Goal: Navigation & Orientation: Find specific page/section

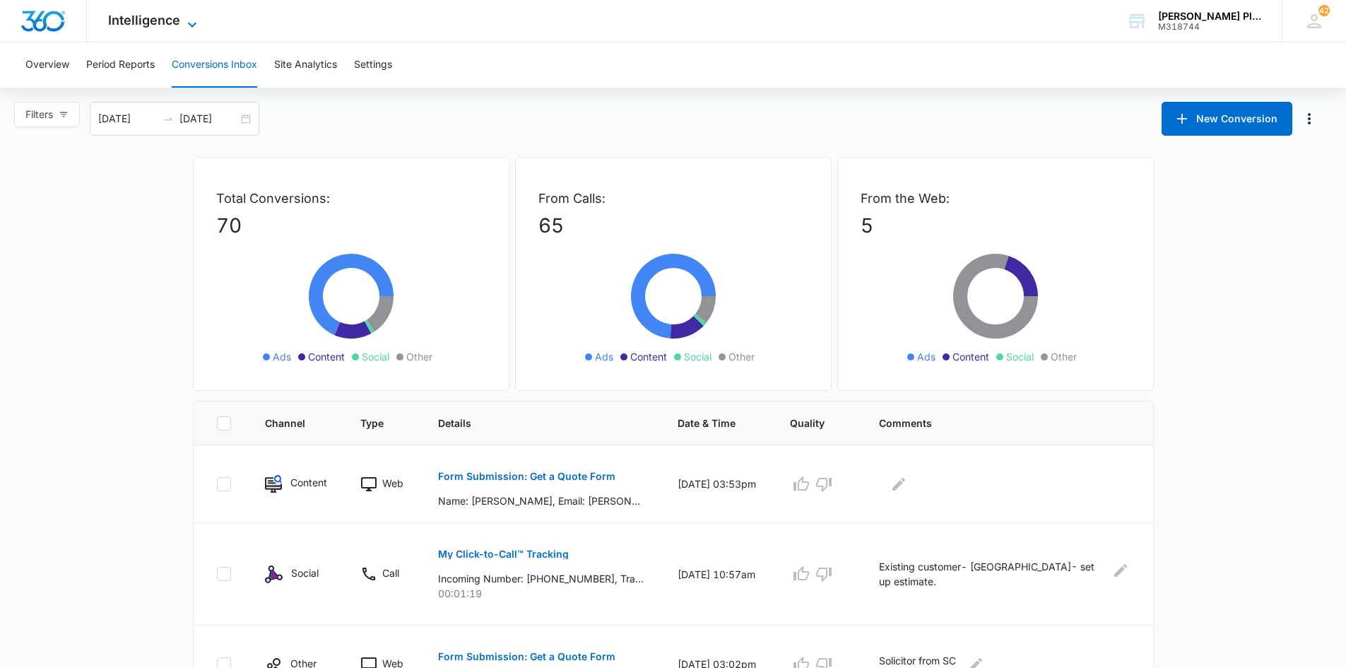
click at [136, 24] on span "Intelligence" at bounding box center [144, 20] width 72 height 15
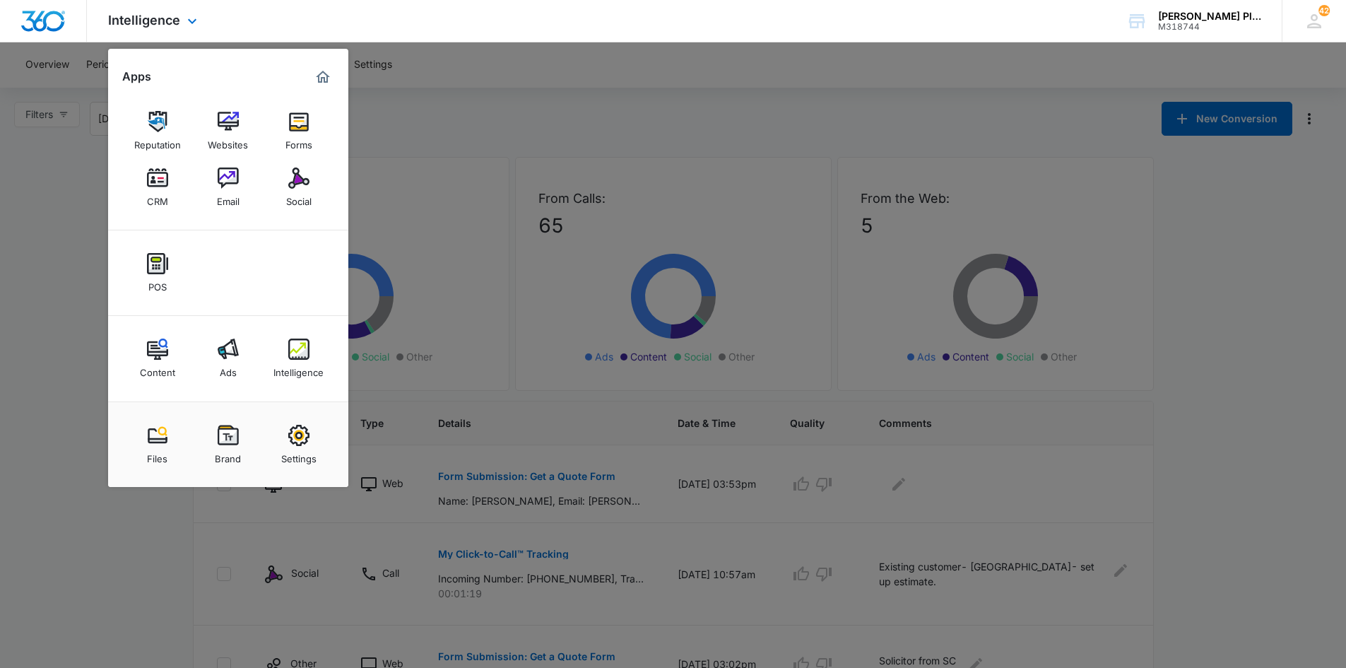
click at [318, 76] on img "Marketing 360® Dashboard" at bounding box center [322, 77] width 17 height 17
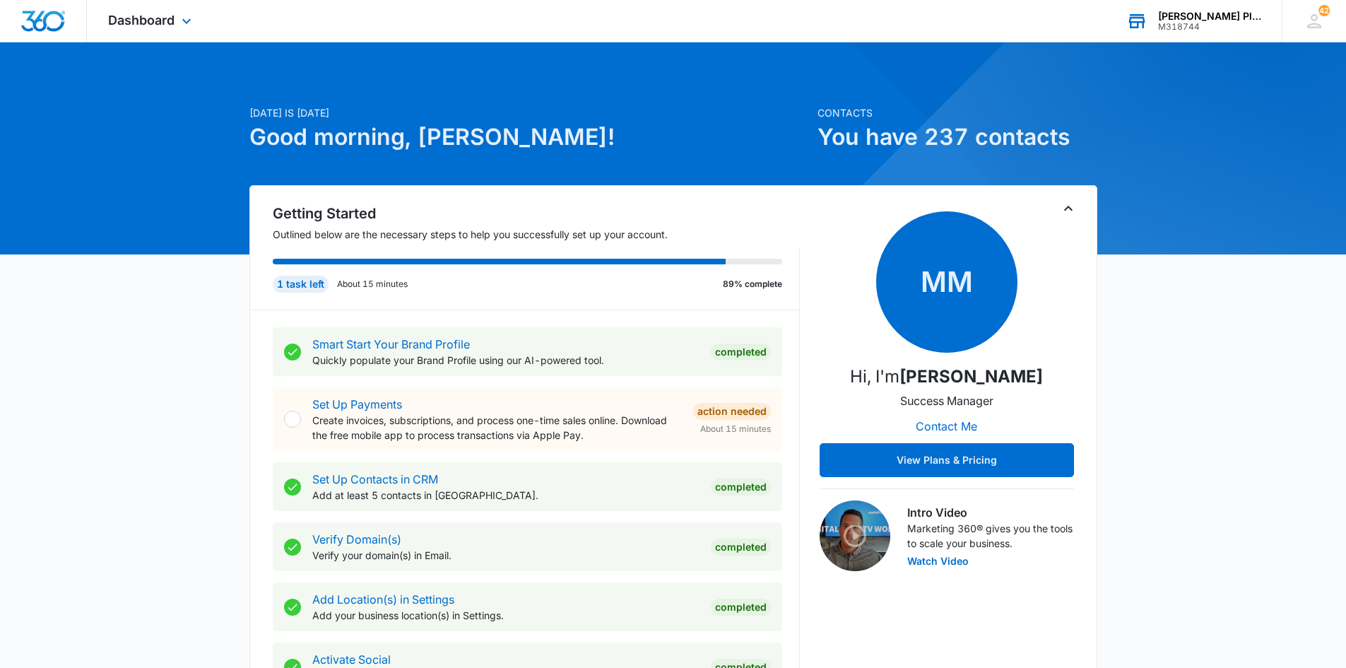
click at [1210, 18] on div "[PERSON_NAME] Plumbing Repairs" at bounding box center [1209, 16] width 103 height 11
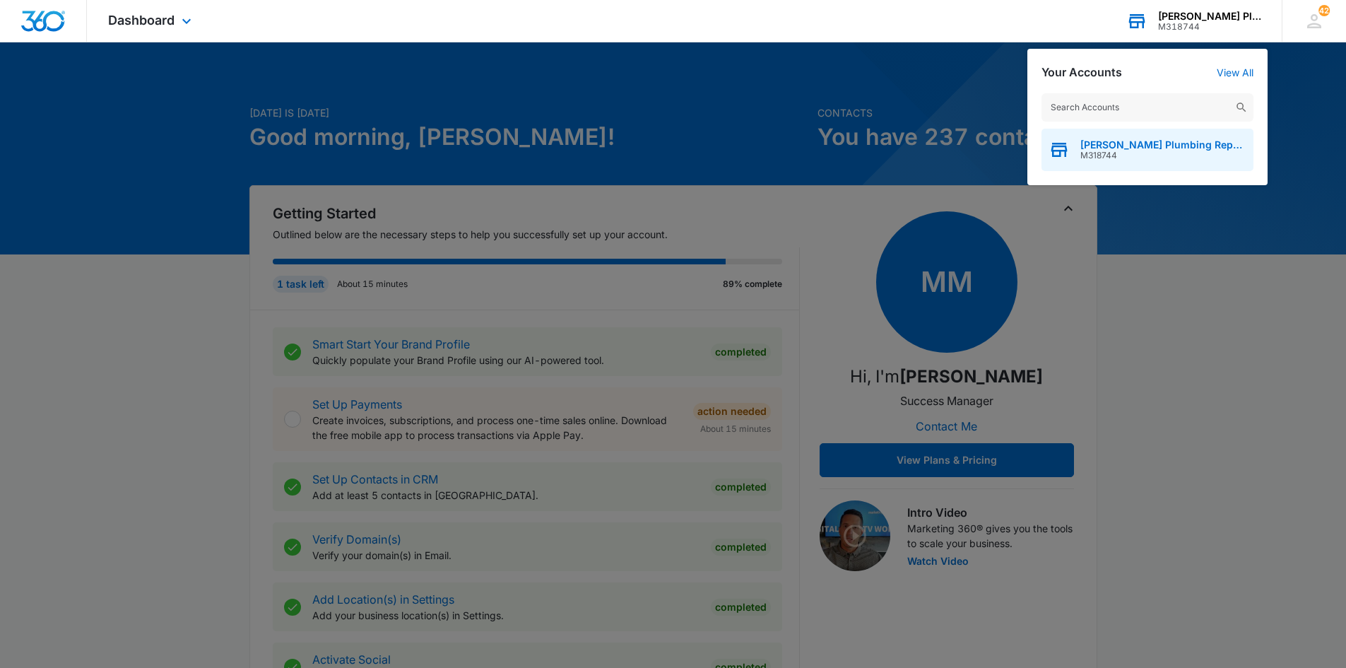
click at [1135, 148] on span "[PERSON_NAME] Plumbing Repairs" at bounding box center [1163, 144] width 166 height 11
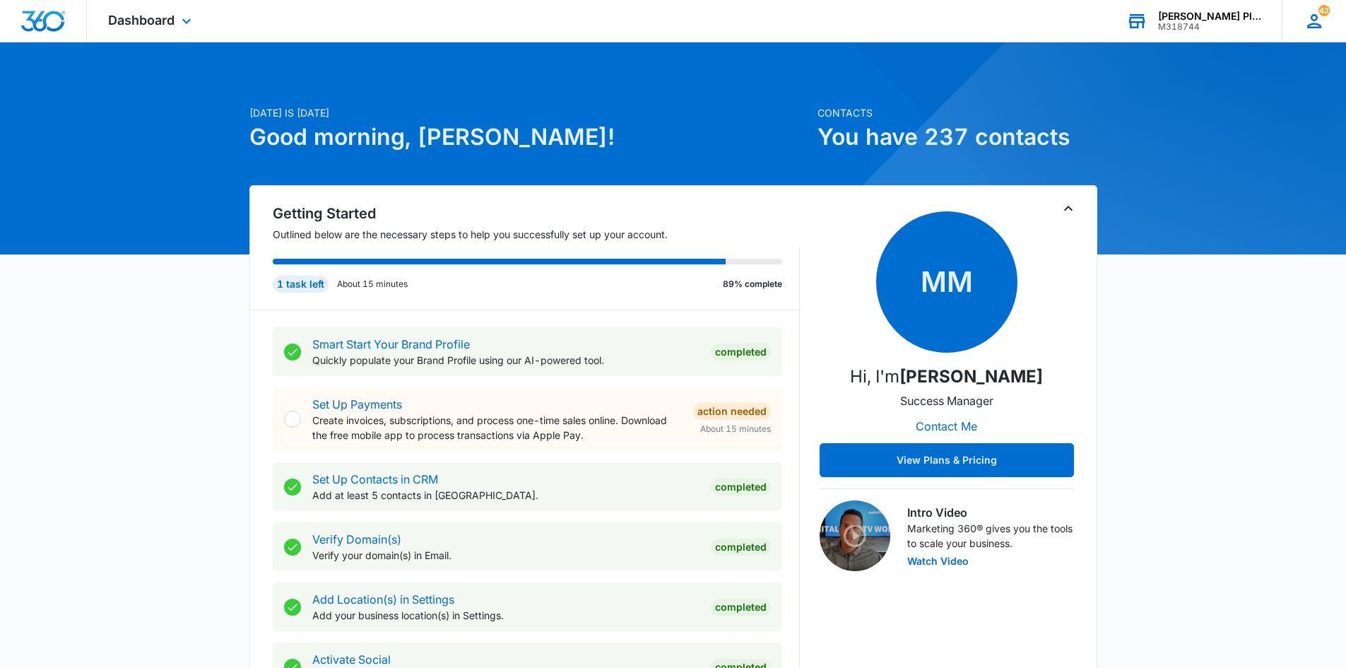
click at [1312, 23] on icon at bounding box center [1314, 21] width 14 height 14
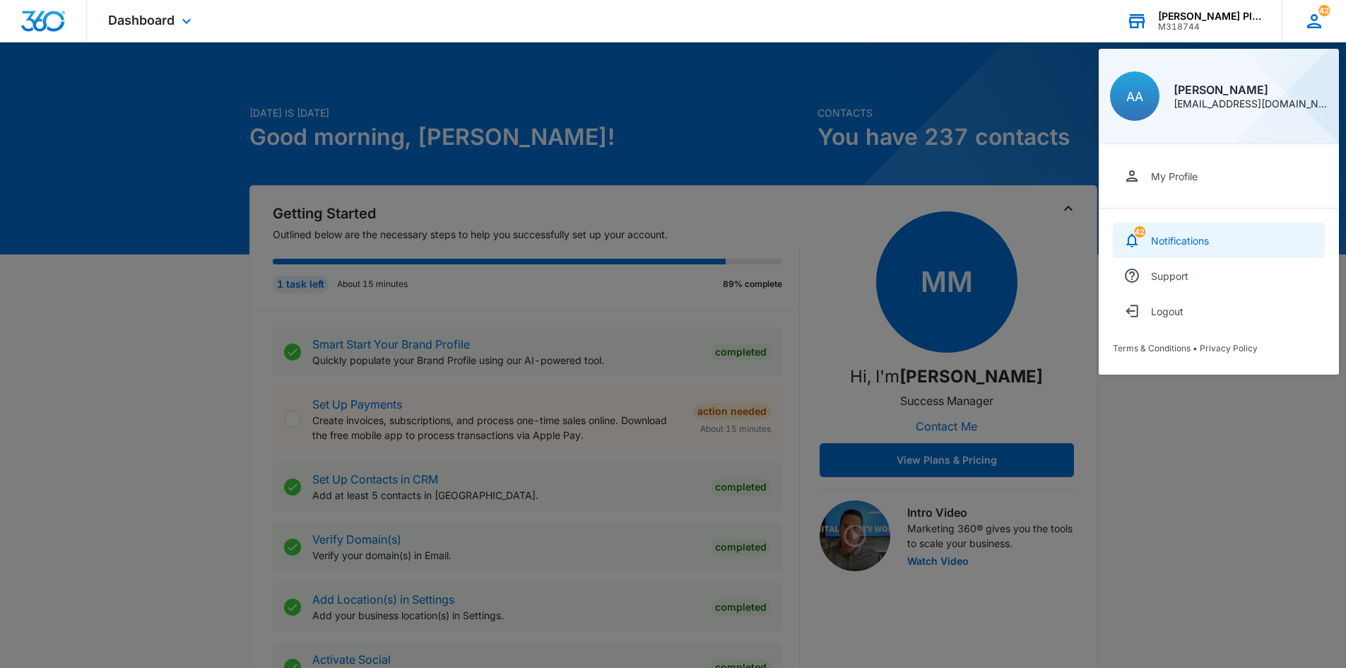
click at [1169, 240] on div "Notifications" at bounding box center [1180, 241] width 58 height 12
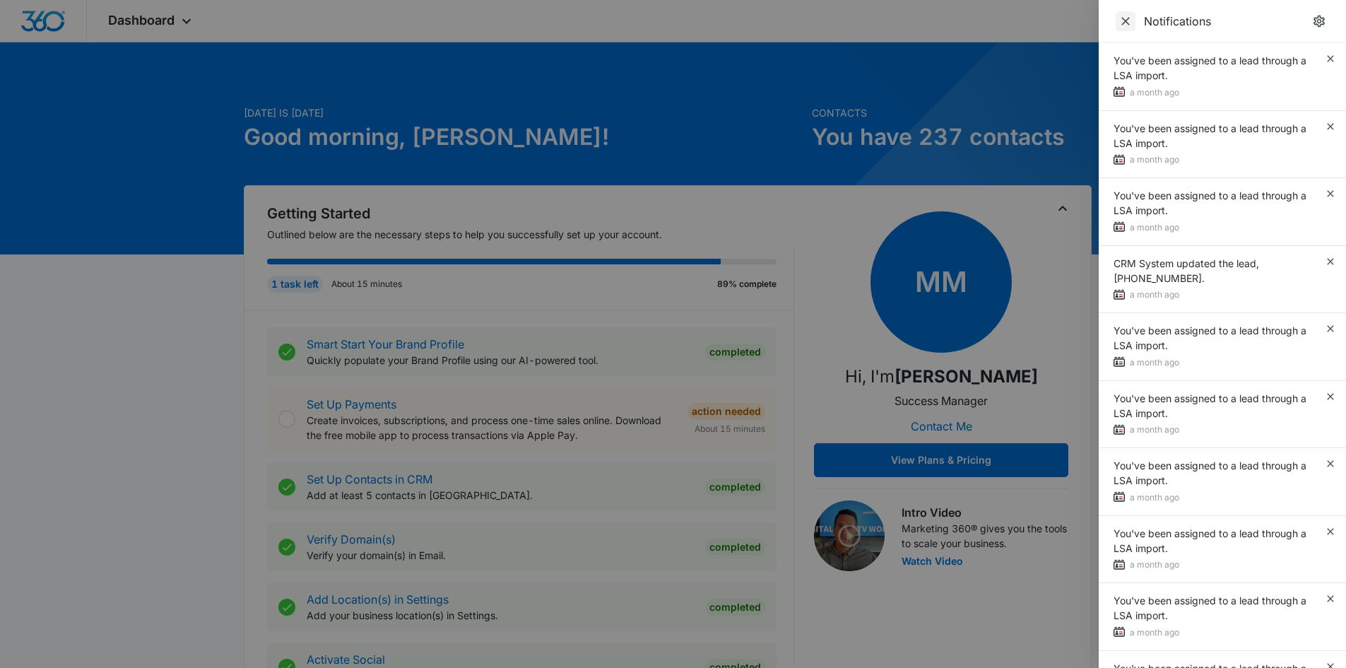
click at [1120, 20] on icon "Close" at bounding box center [1126, 21] width 14 height 14
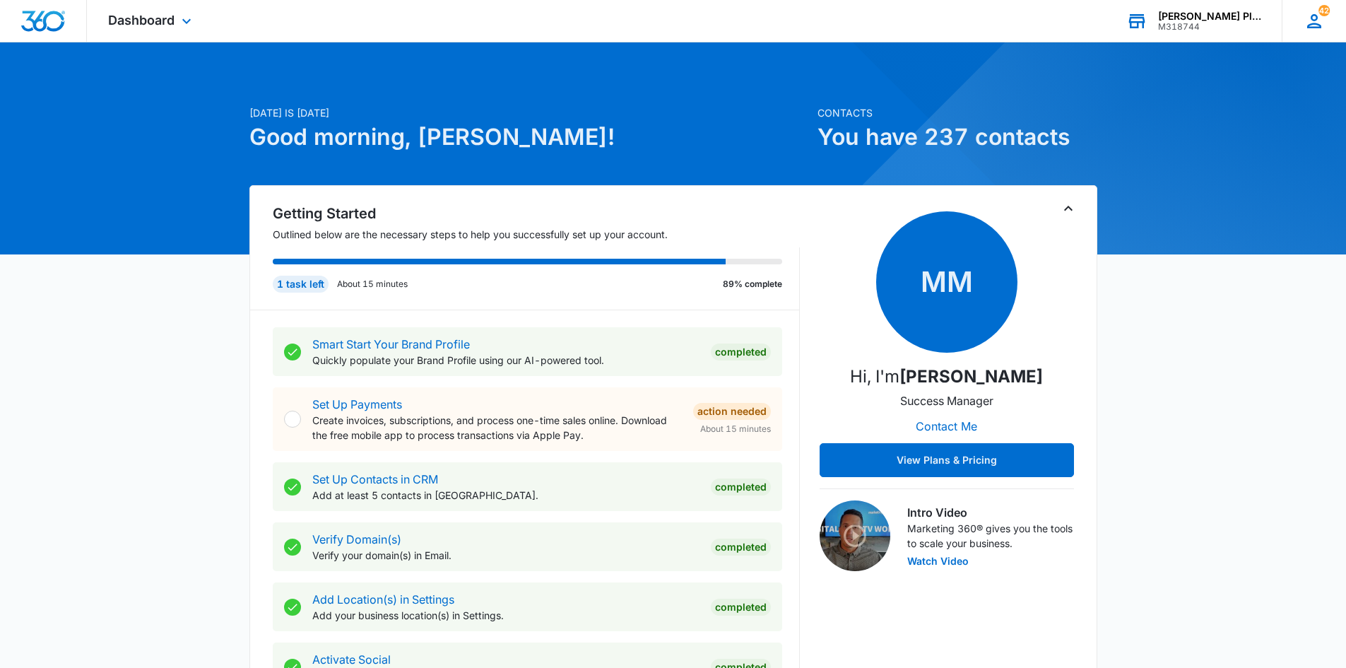
click at [1318, 24] on icon at bounding box center [1314, 21] width 14 height 14
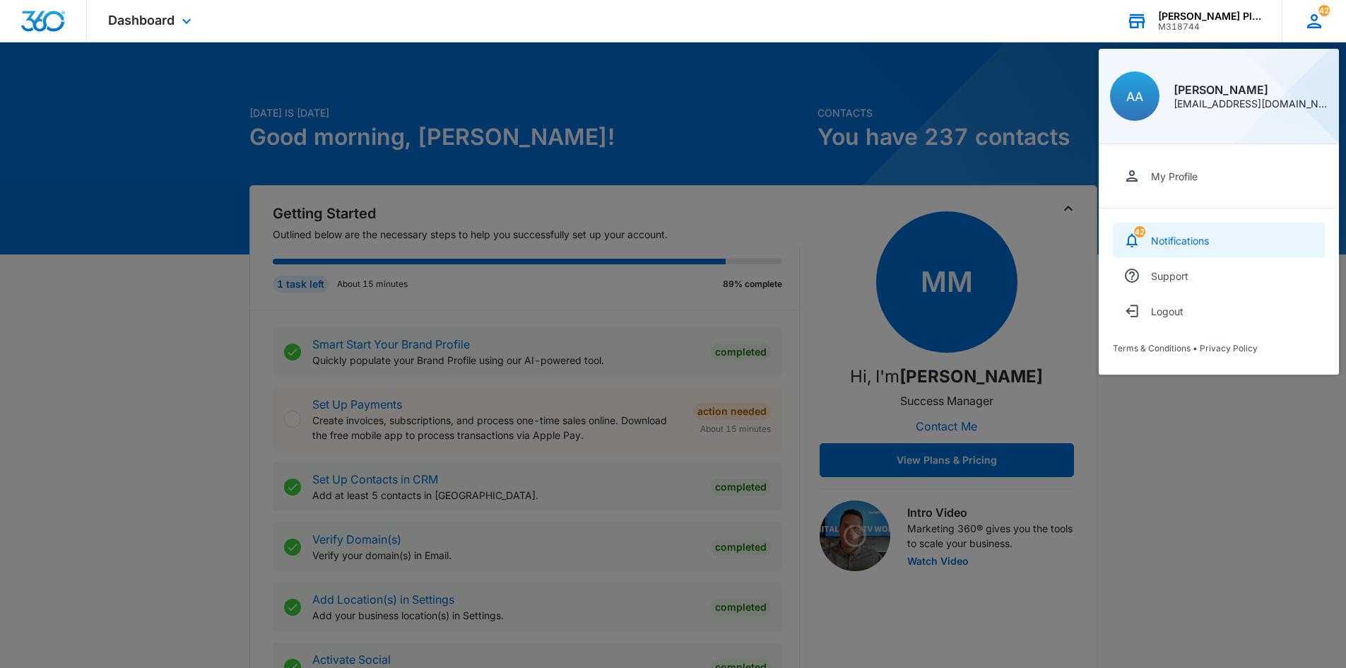
click at [1175, 240] on div "Notifications" at bounding box center [1180, 241] width 58 height 12
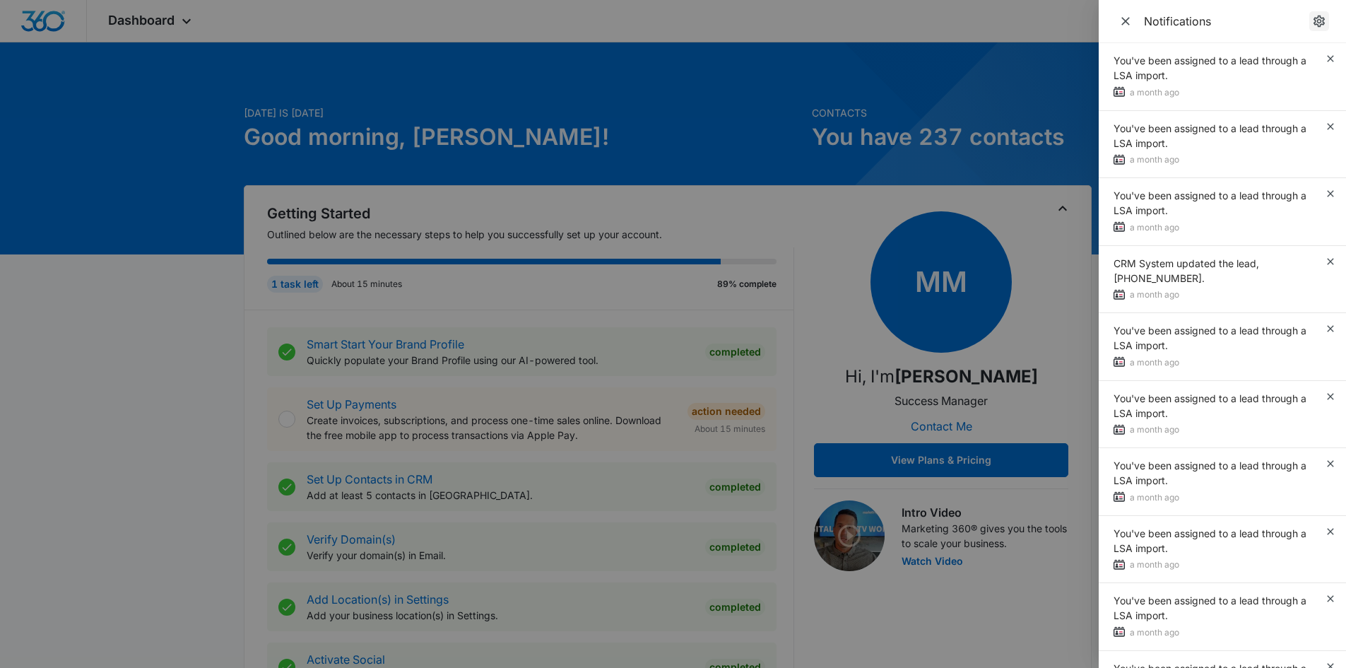
click at [1319, 21] on icon "notifications.title" at bounding box center [1319, 21] width 14 height 14
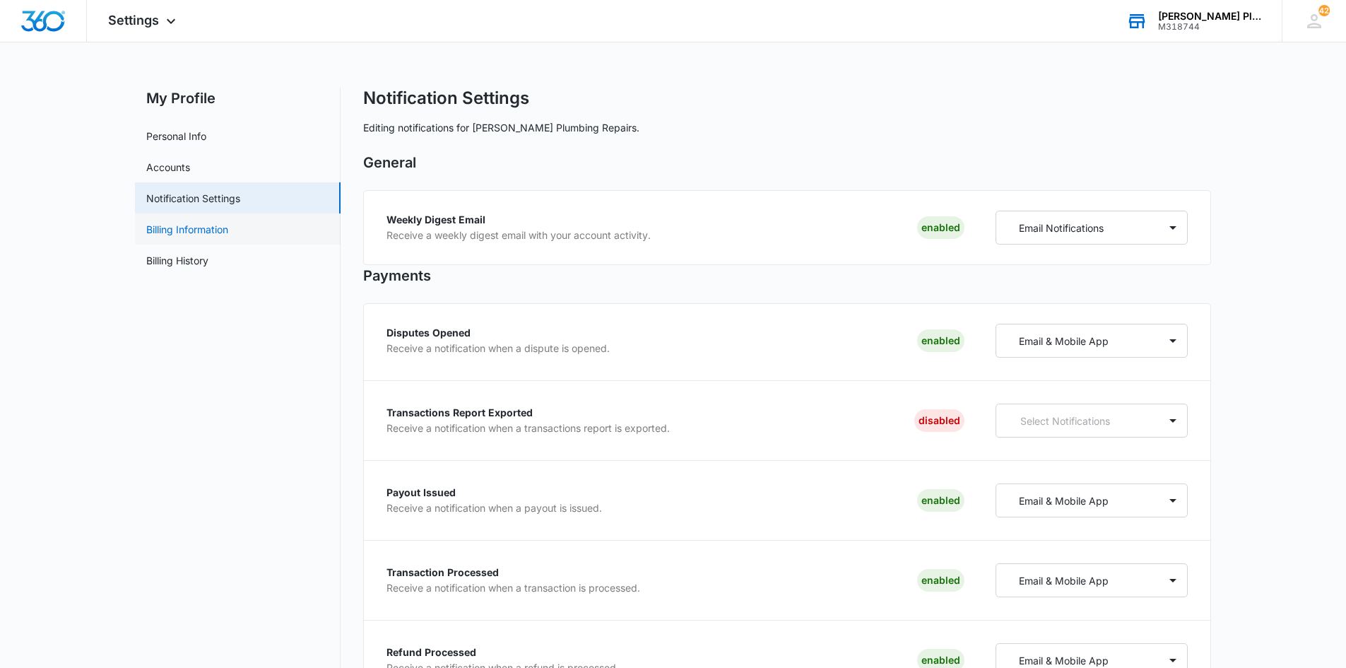
click at [194, 230] on link "Billing Information" at bounding box center [187, 229] width 82 height 15
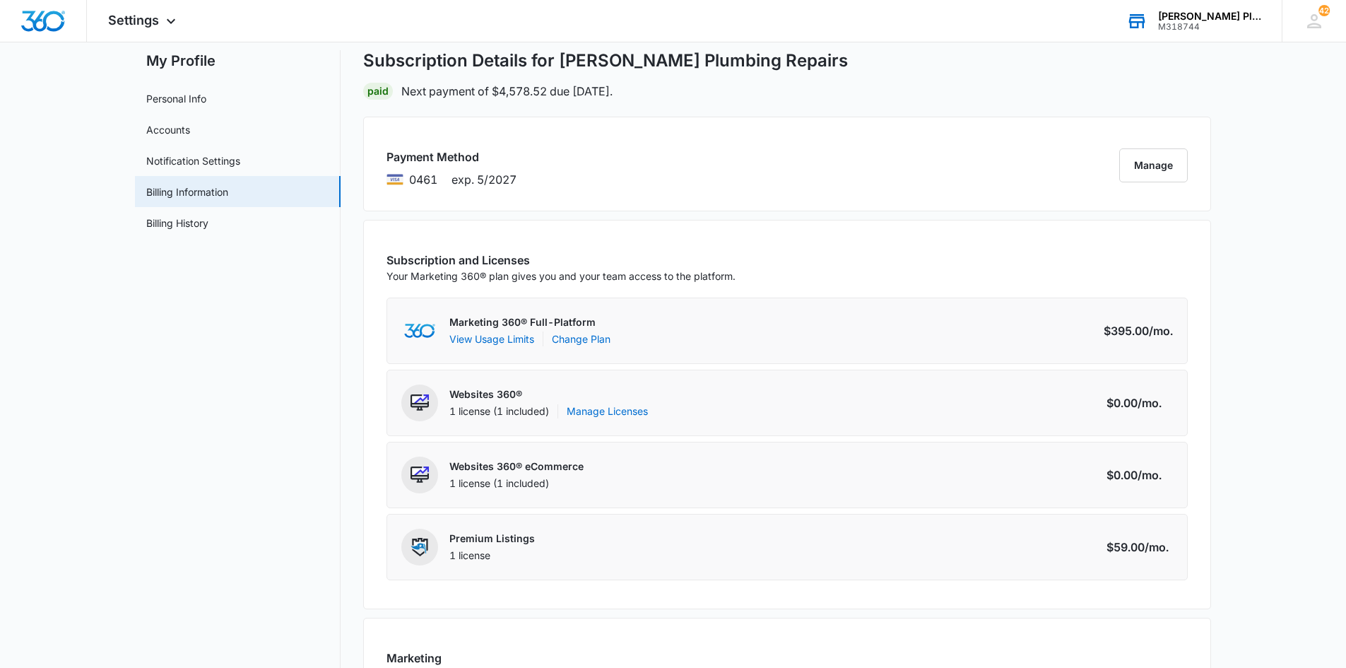
scroll to position [18, 0]
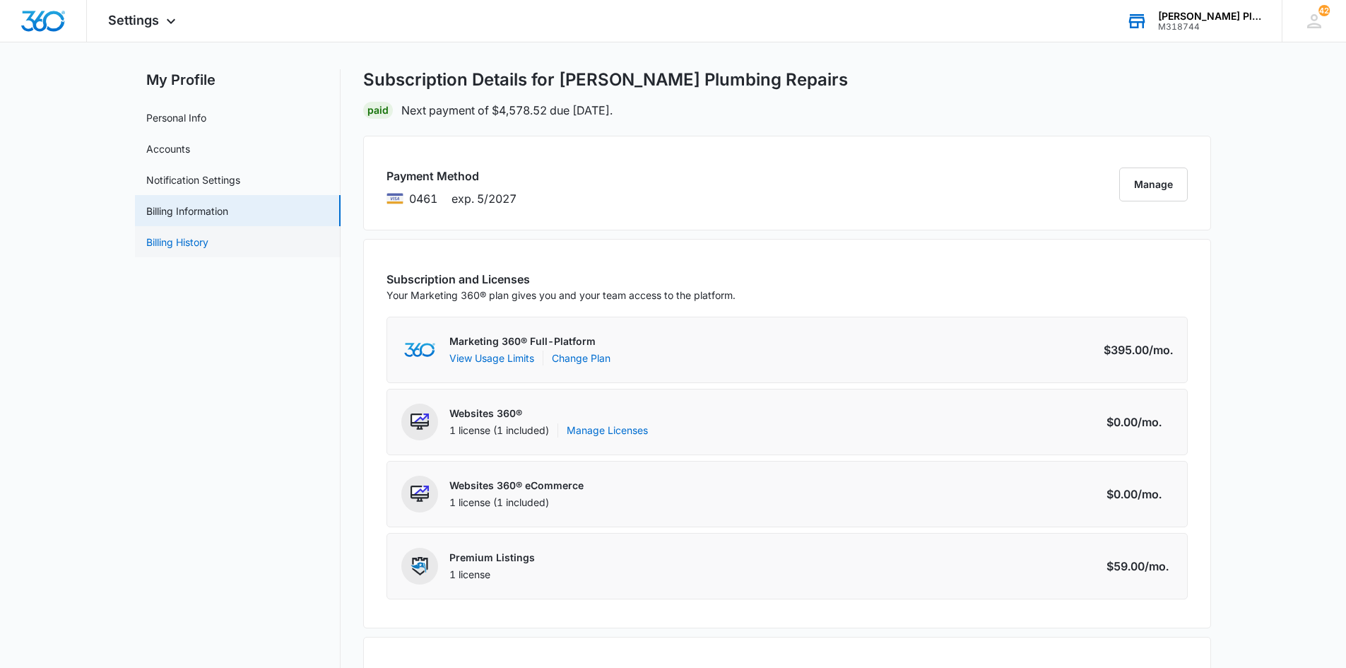
click at [190, 237] on link "Billing History" at bounding box center [177, 242] width 62 height 15
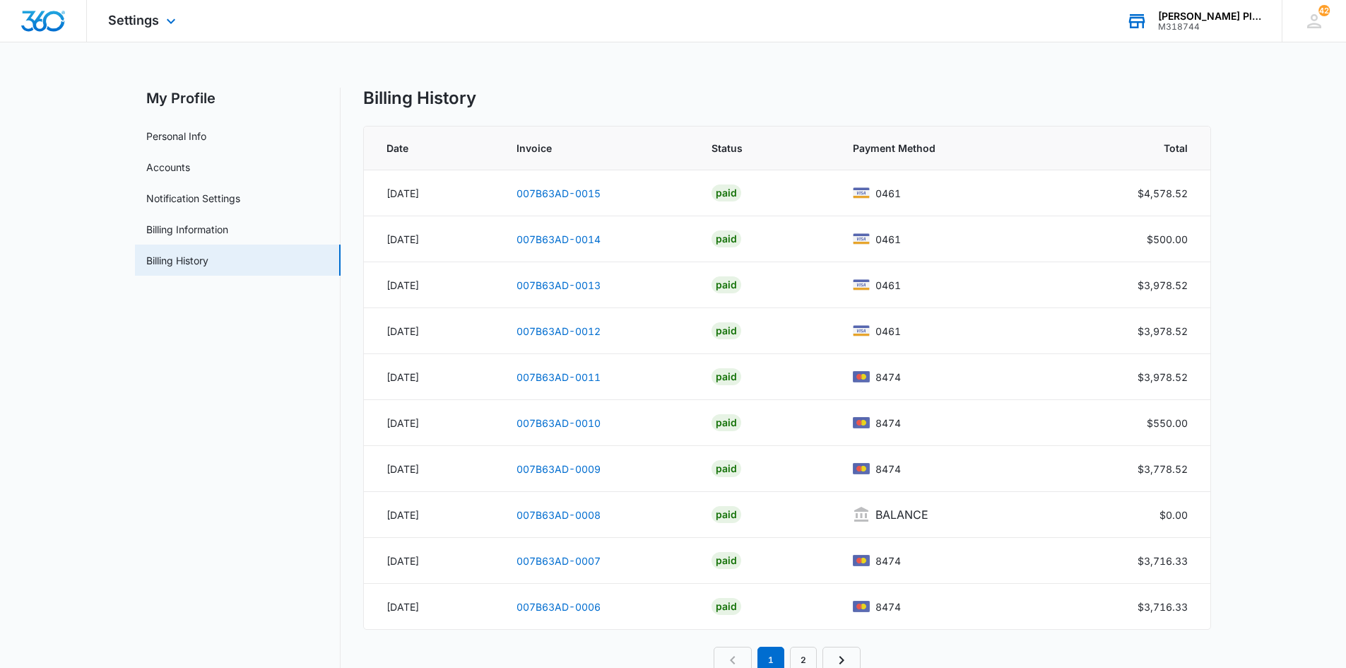
click at [54, 21] on img "Dashboard" at bounding box center [42, 21] width 45 height 21
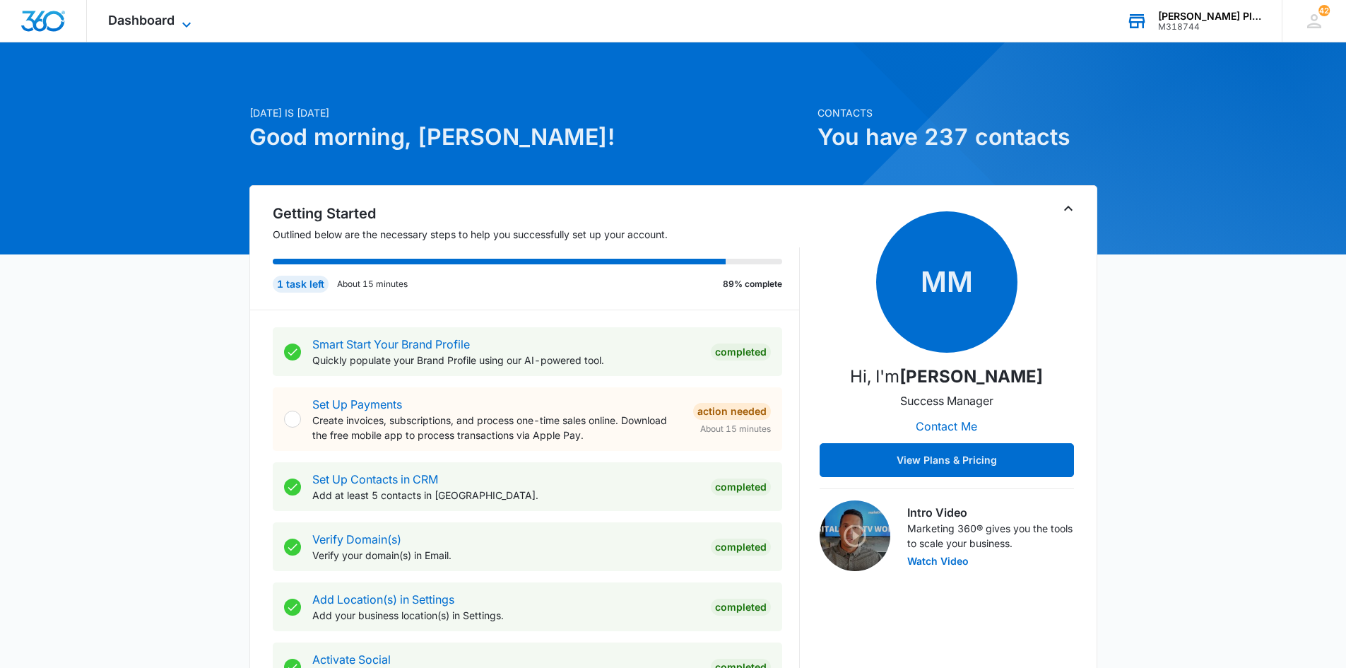
click at [146, 27] on span "Dashboard" at bounding box center [141, 20] width 66 height 15
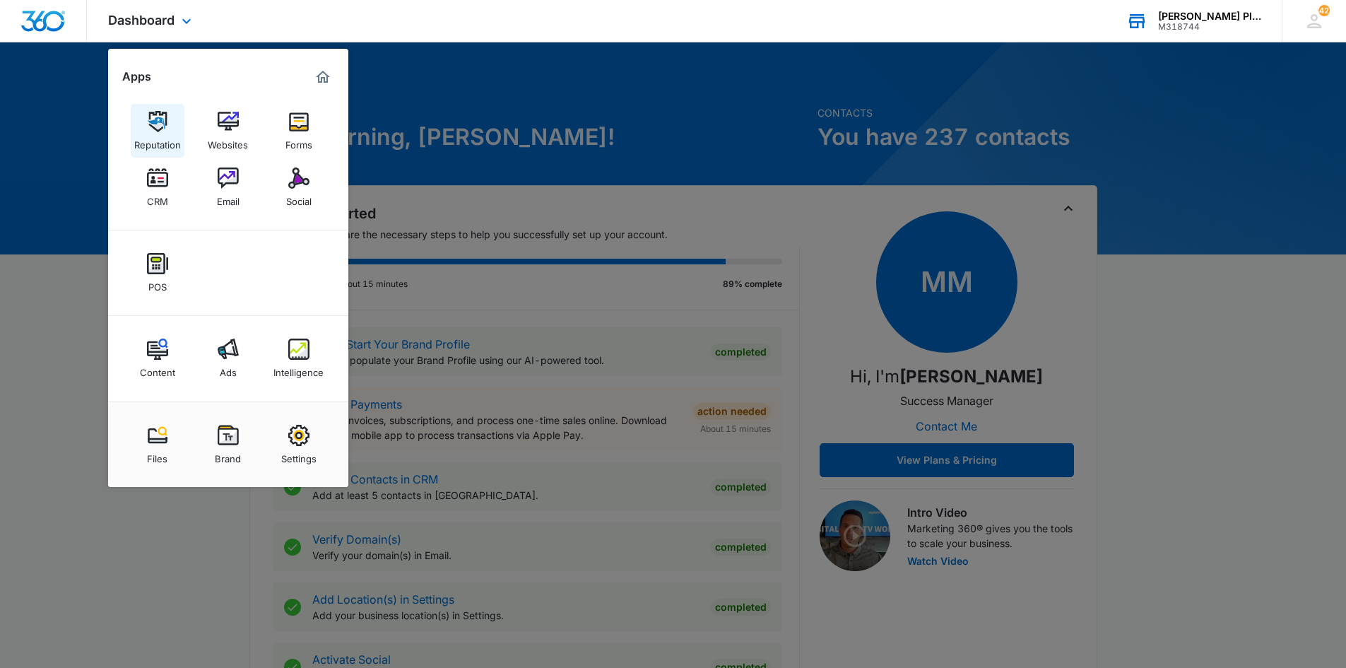
click at [155, 141] on div "Reputation" at bounding box center [157, 141] width 47 height 18
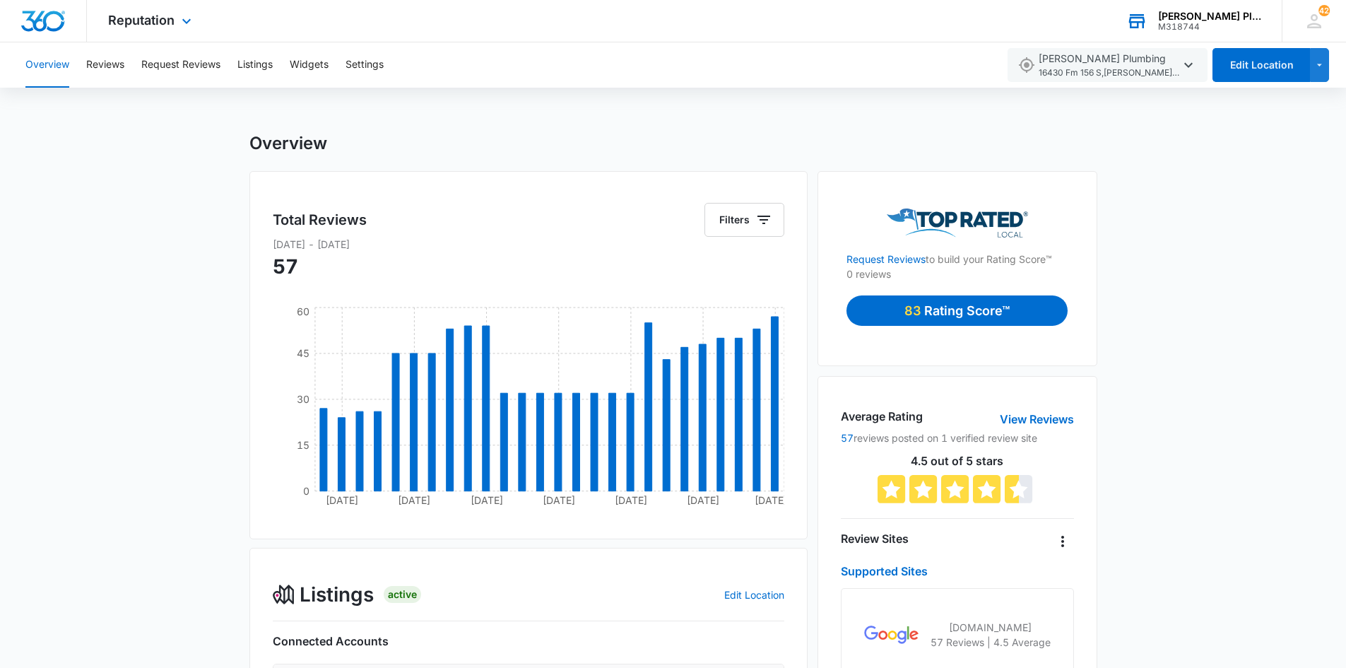
click at [40, 23] on img "Dashboard" at bounding box center [42, 21] width 45 height 21
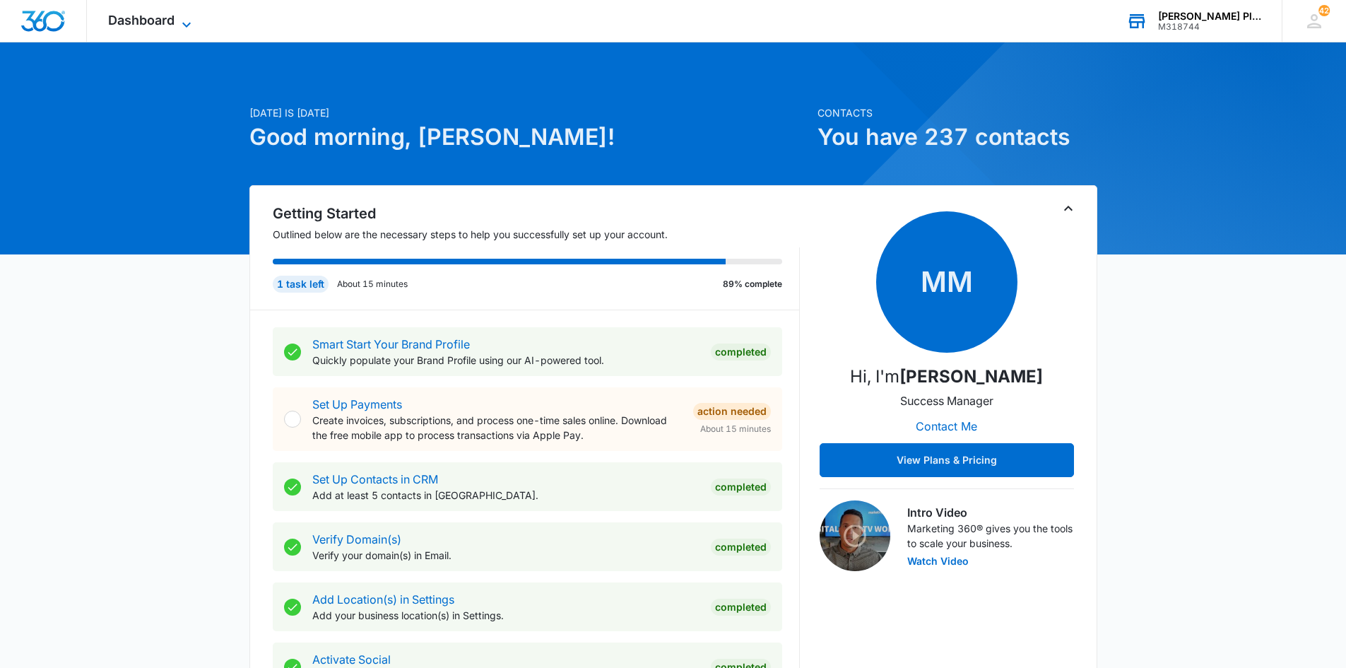
click at [114, 25] on span "Dashboard" at bounding box center [141, 20] width 66 height 15
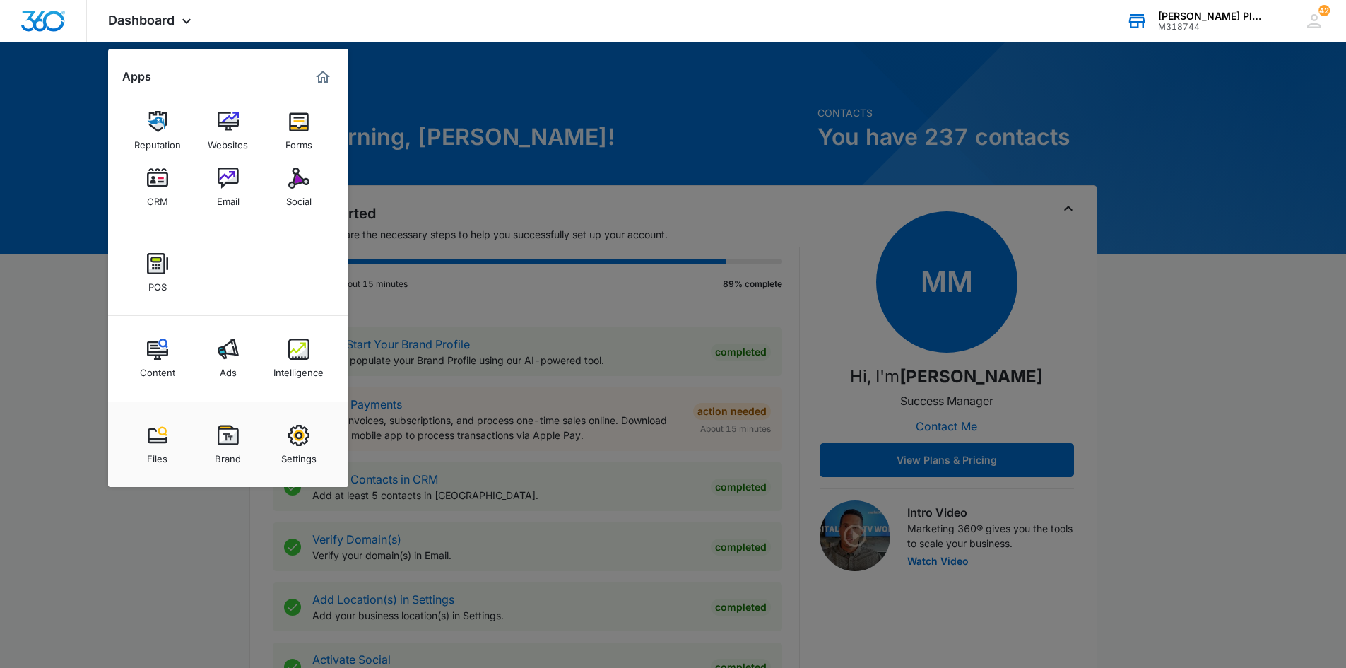
click at [231, 370] on div "Ads" at bounding box center [228, 369] width 17 height 18
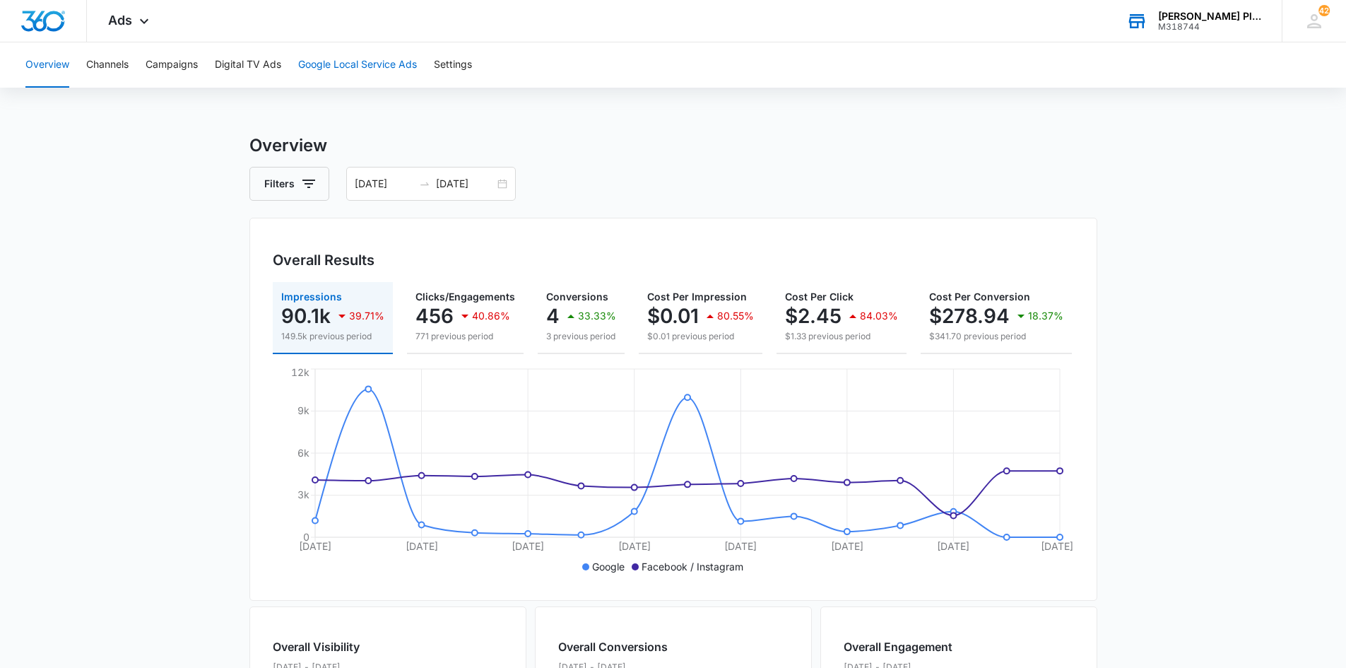
click at [370, 67] on button "Google Local Service Ads" at bounding box center [357, 64] width 119 height 45
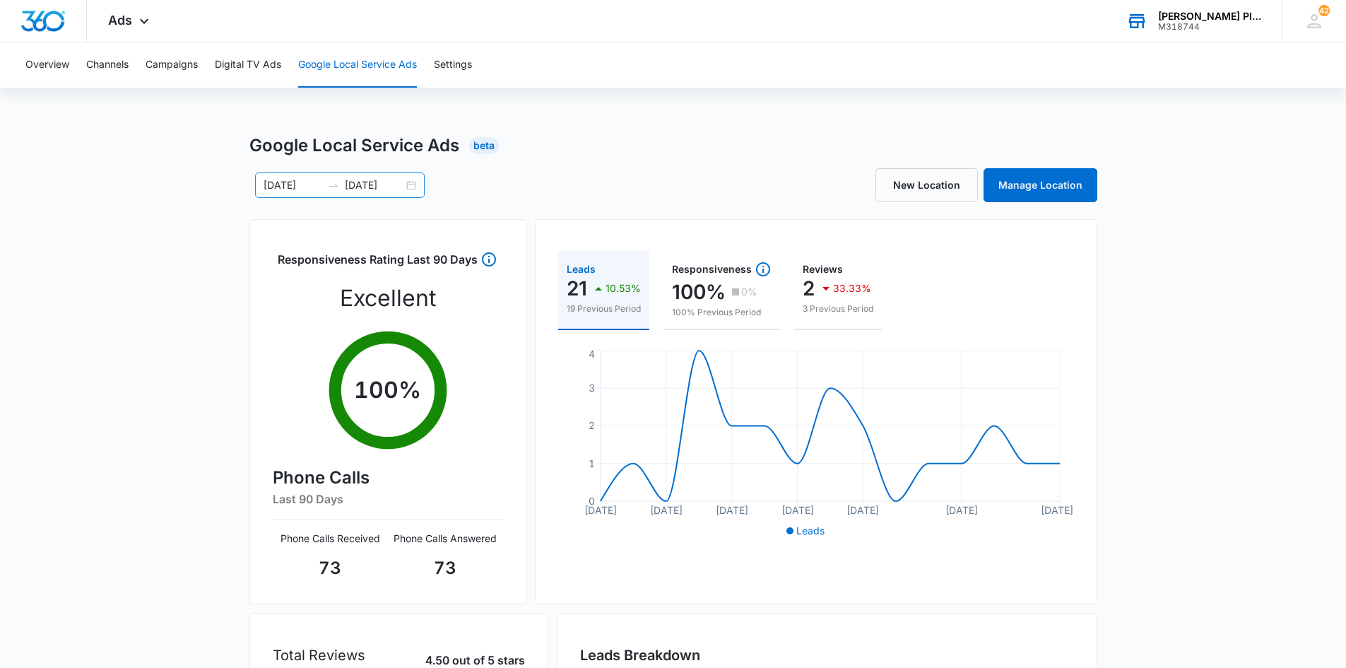
click at [412, 189] on div "[DATE] [DATE]" at bounding box center [340, 184] width 170 height 25
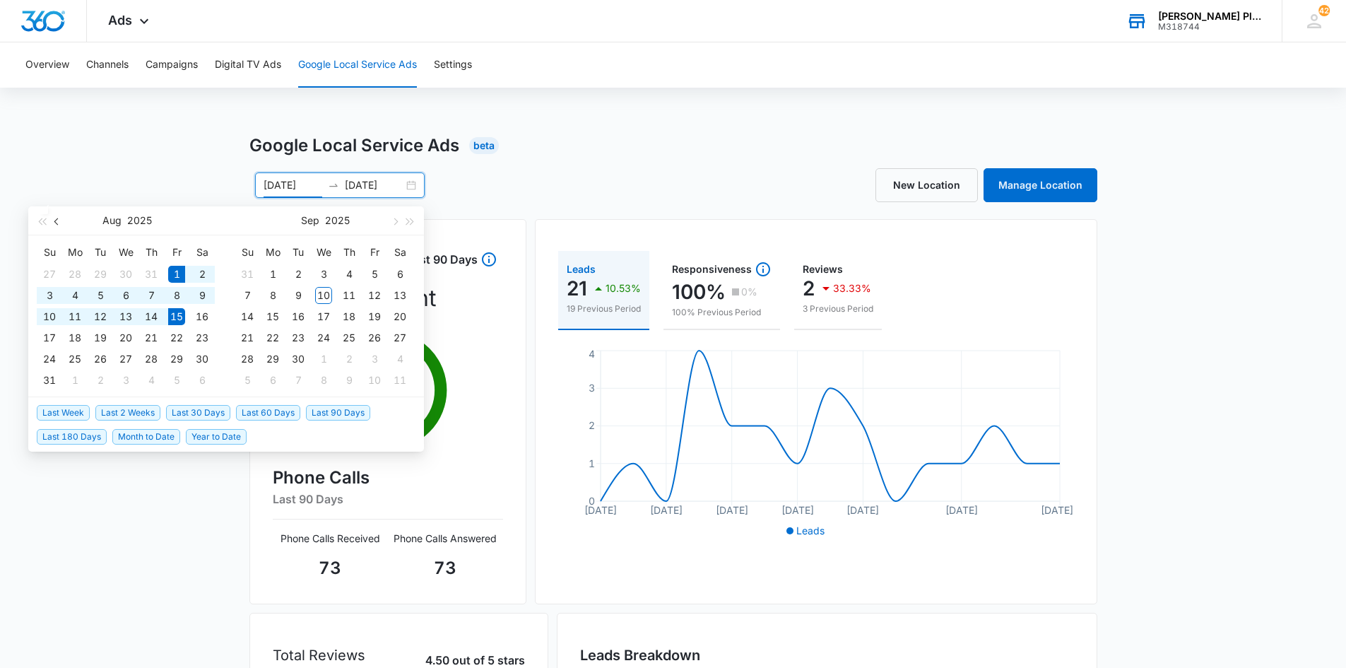
click at [59, 221] on span "button" at bounding box center [57, 221] width 7 height 7
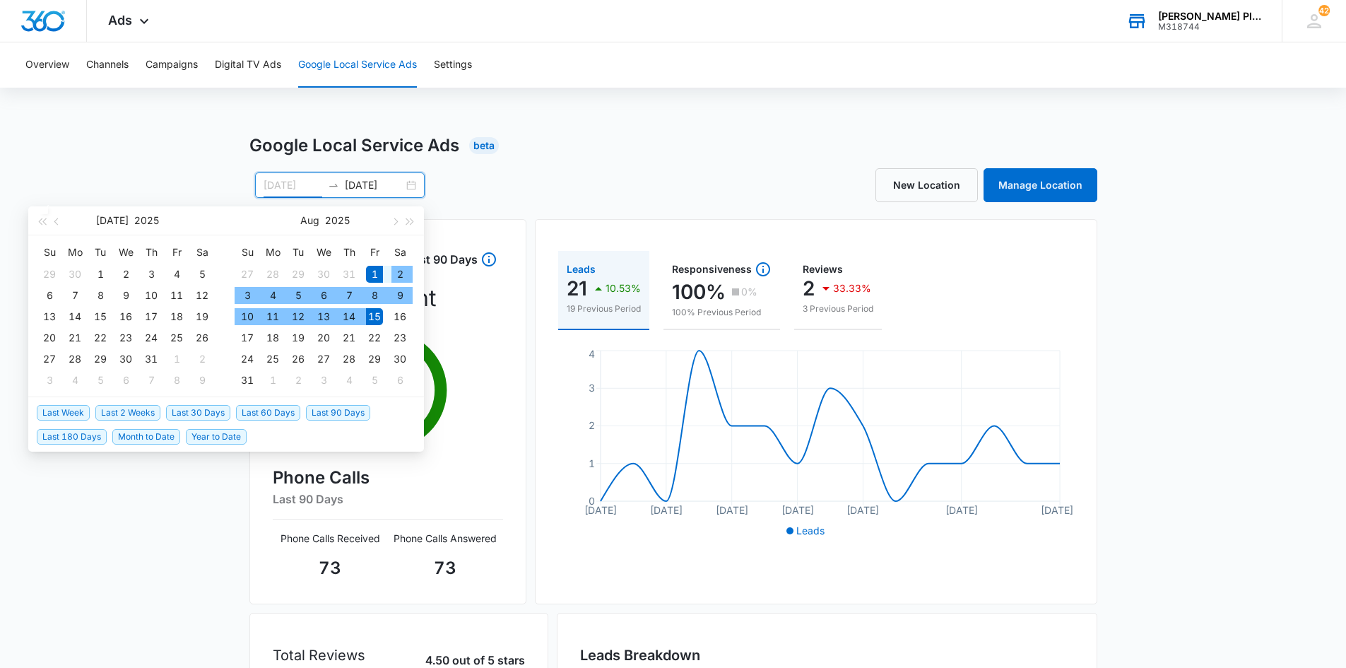
type input "[DATE]"
click at [373, 273] on div "1" at bounding box center [374, 274] width 17 height 17
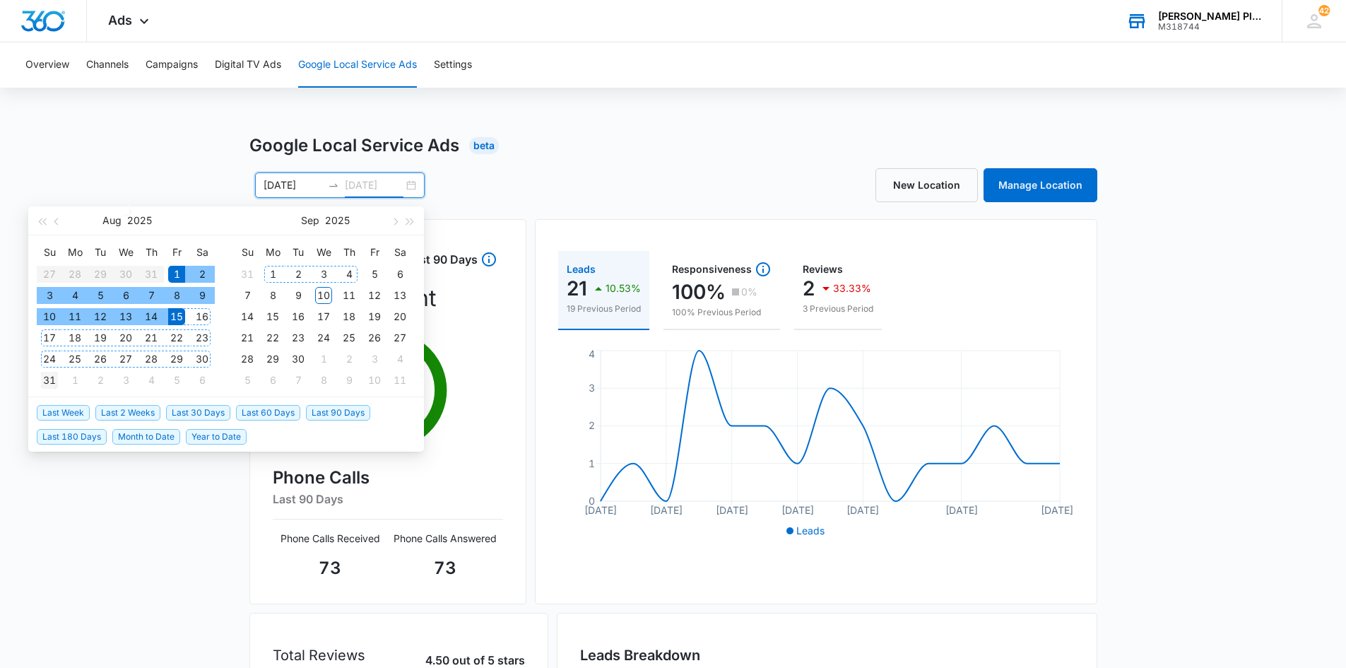
type input "[DATE]"
click at [50, 379] on div "31" at bounding box center [49, 380] width 17 height 17
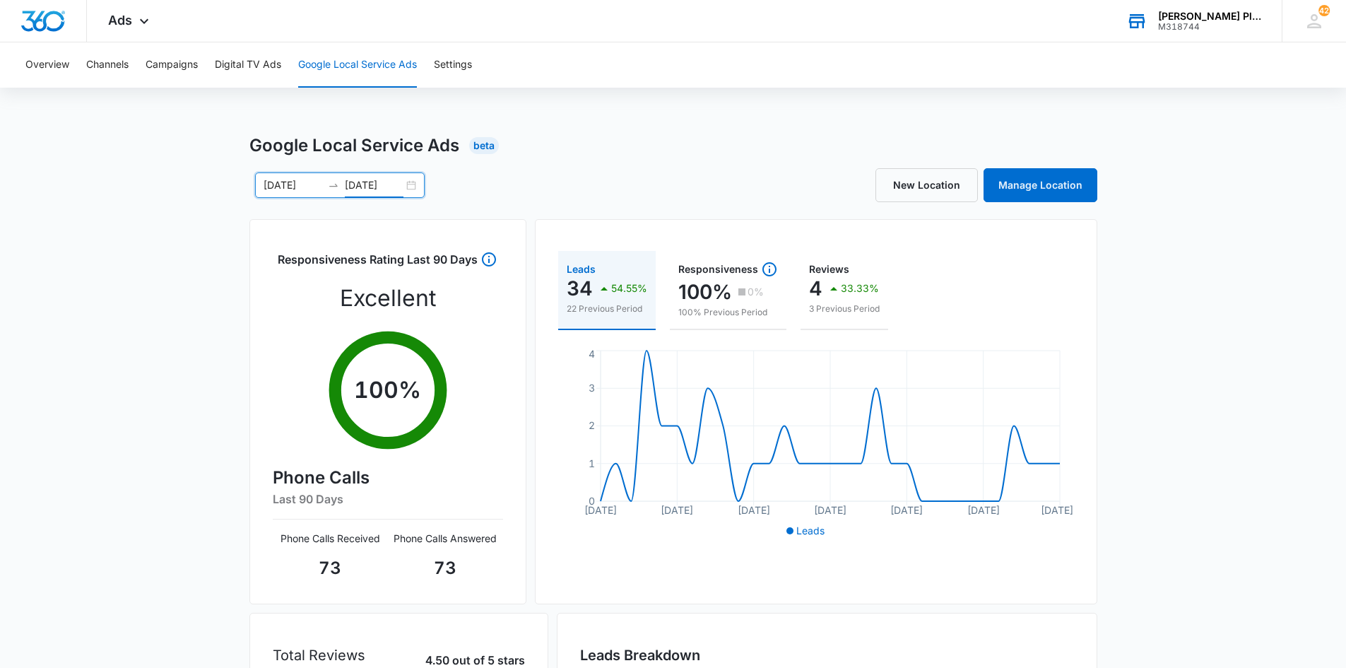
click at [411, 188] on div "[DATE] [DATE]" at bounding box center [340, 184] width 170 height 25
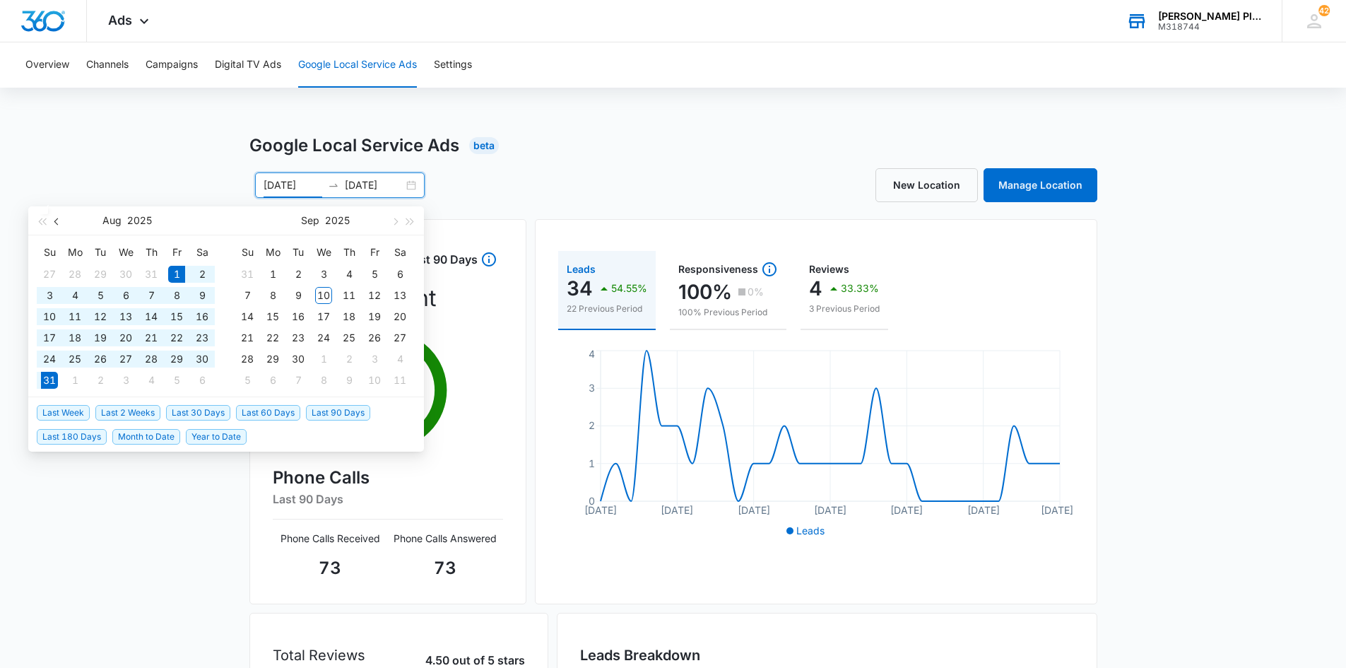
click at [54, 223] on button "button" at bounding box center [57, 220] width 16 height 28
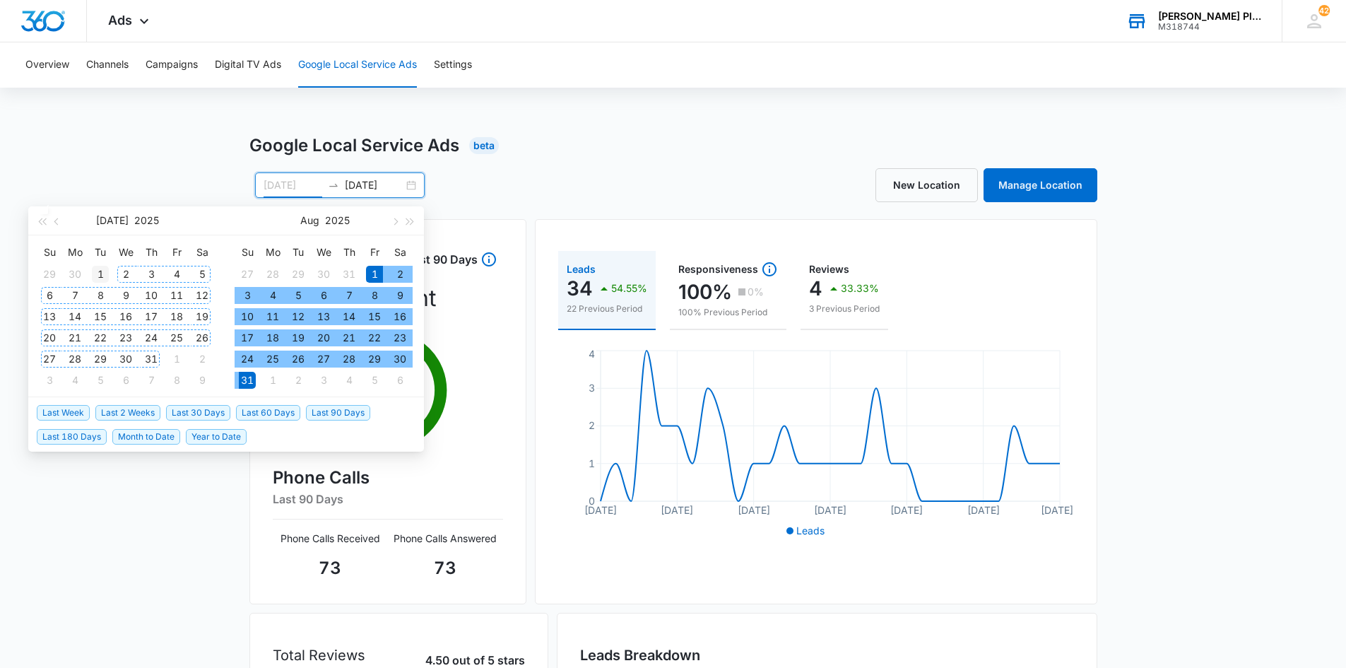
type input "[DATE]"
click at [101, 271] on div "1" at bounding box center [100, 274] width 17 height 17
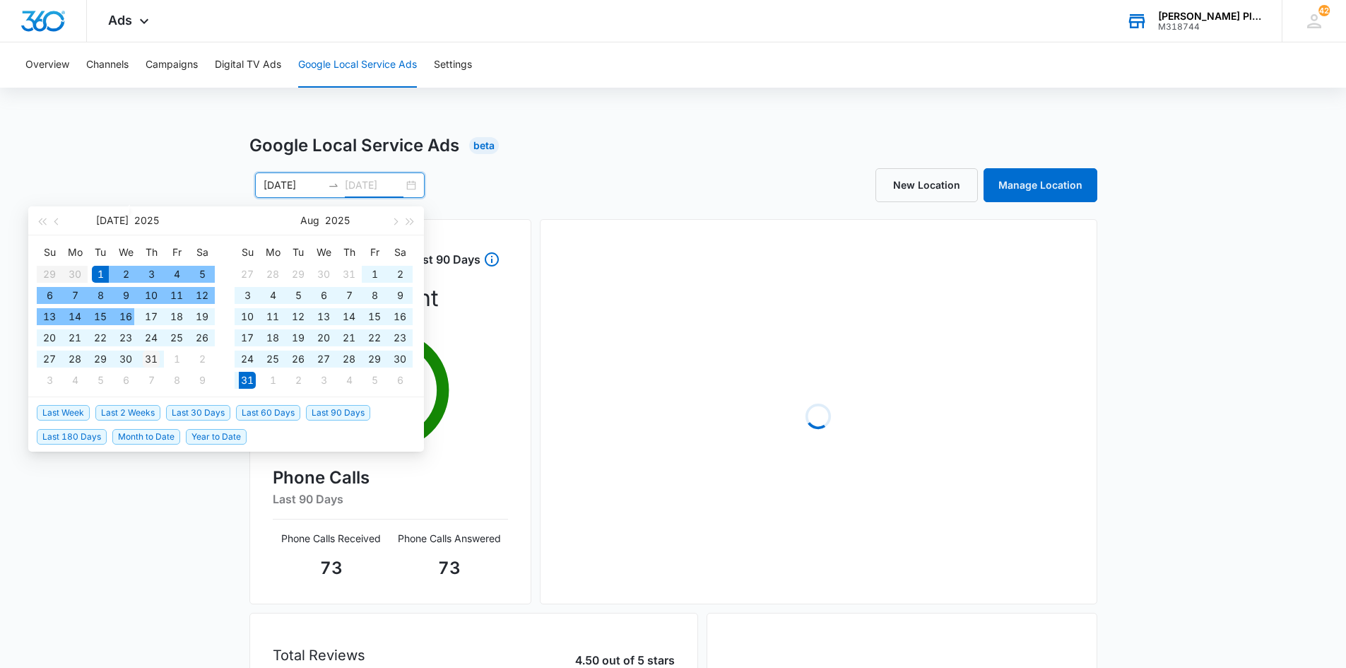
type input "[DATE]"
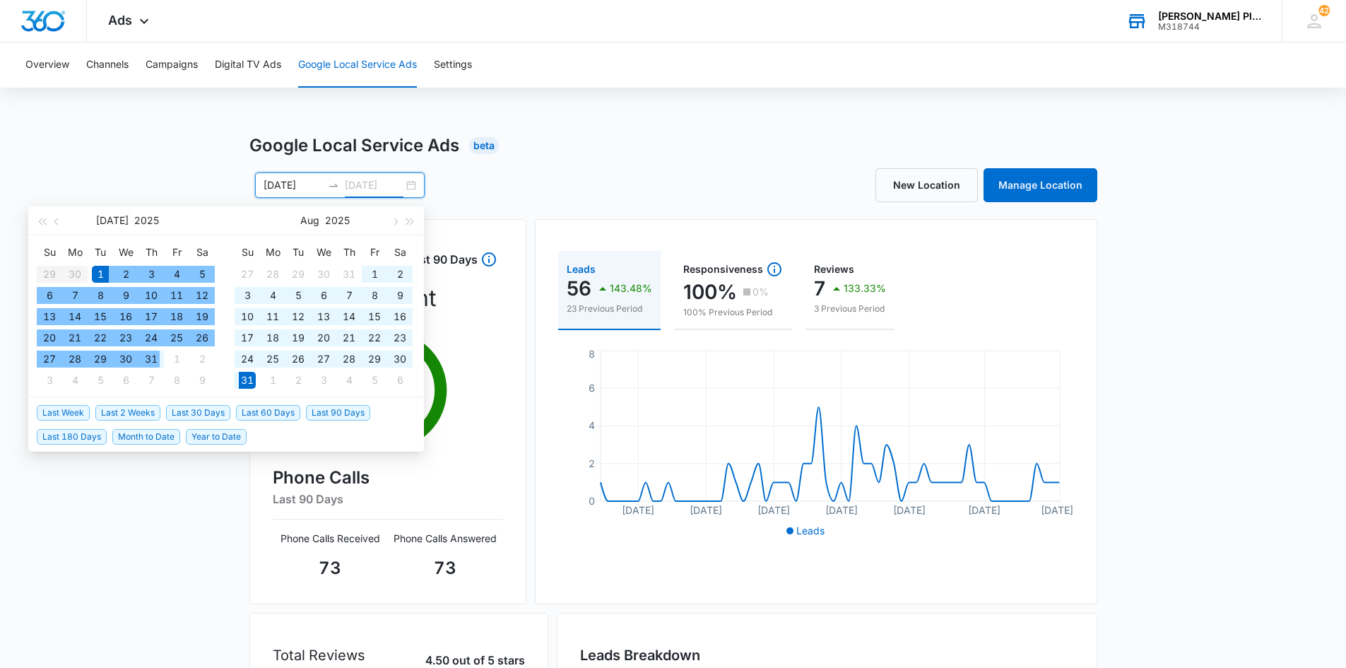
click at [156, 362] on div "31" at bounding box center [151, 358] width 17 height 17
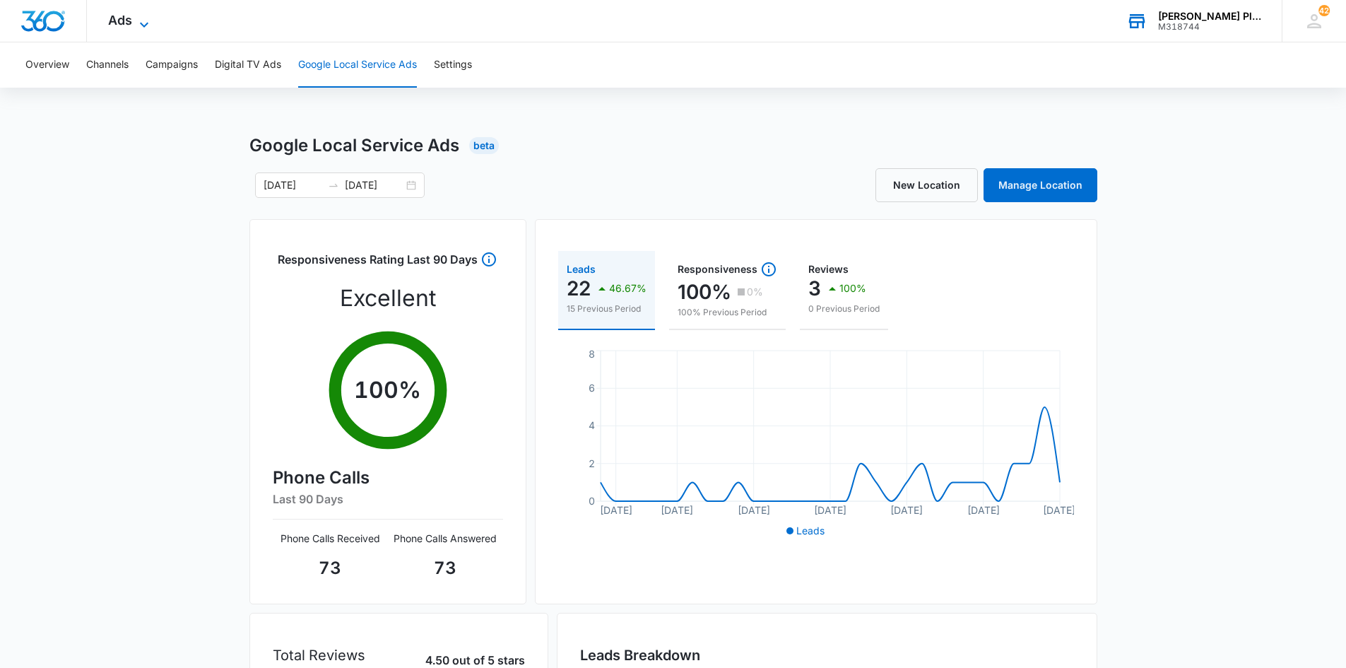
click at [110, 15] on span "Ads" at bounding box center [120, 20] width 24 height 15
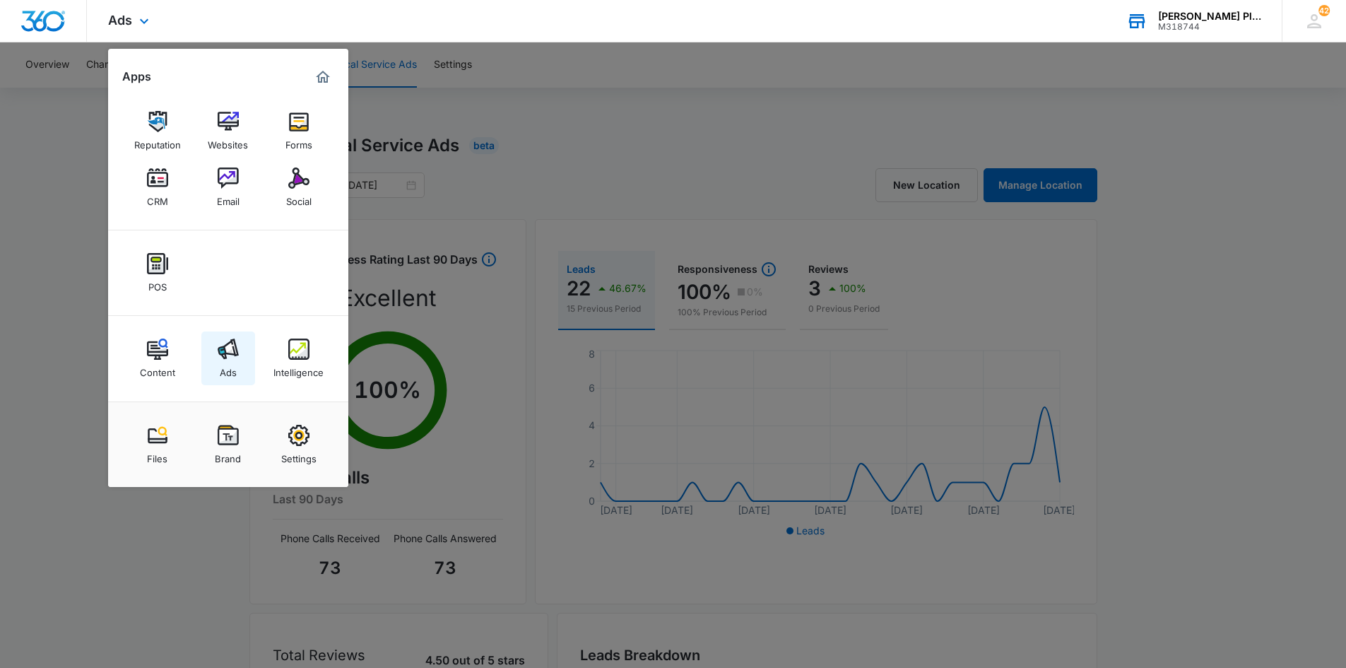
click at [225, 376] on div "Ads" at bounding box center [228, 369] width 17 height 18
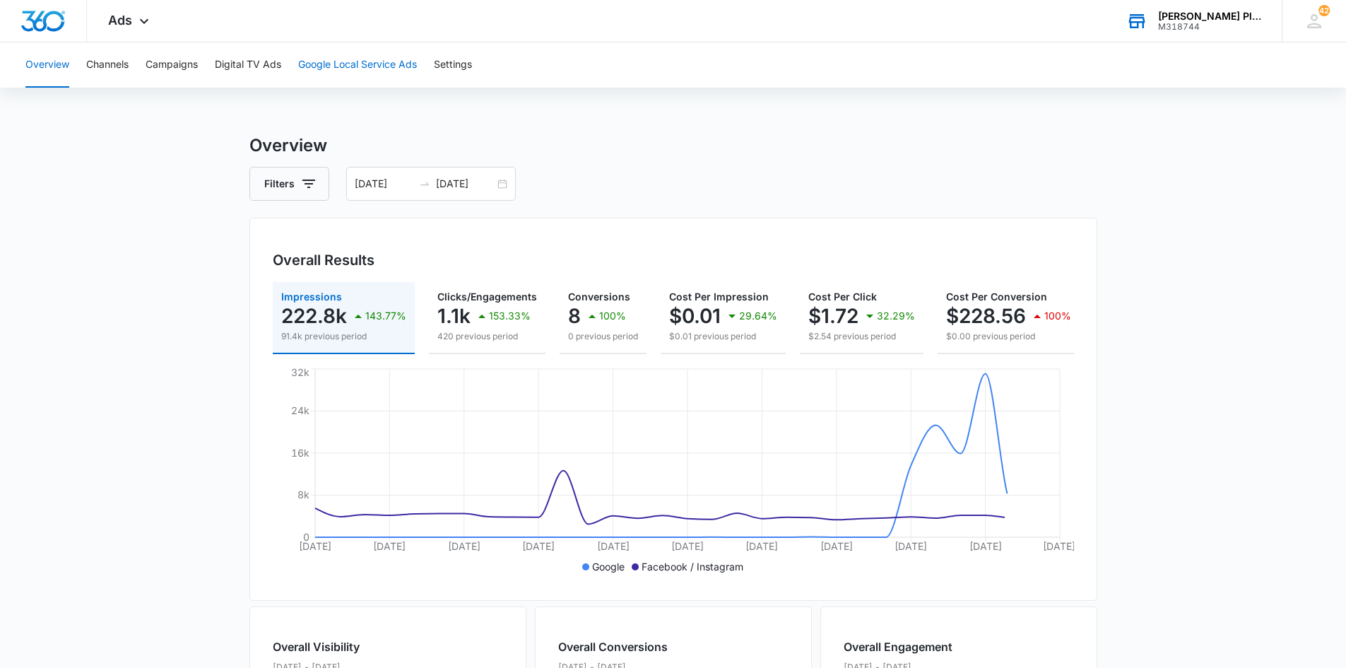
click at [353, 71] on button "Google Local Service Ads" at bounding box center [357, 64] width 119 height 45
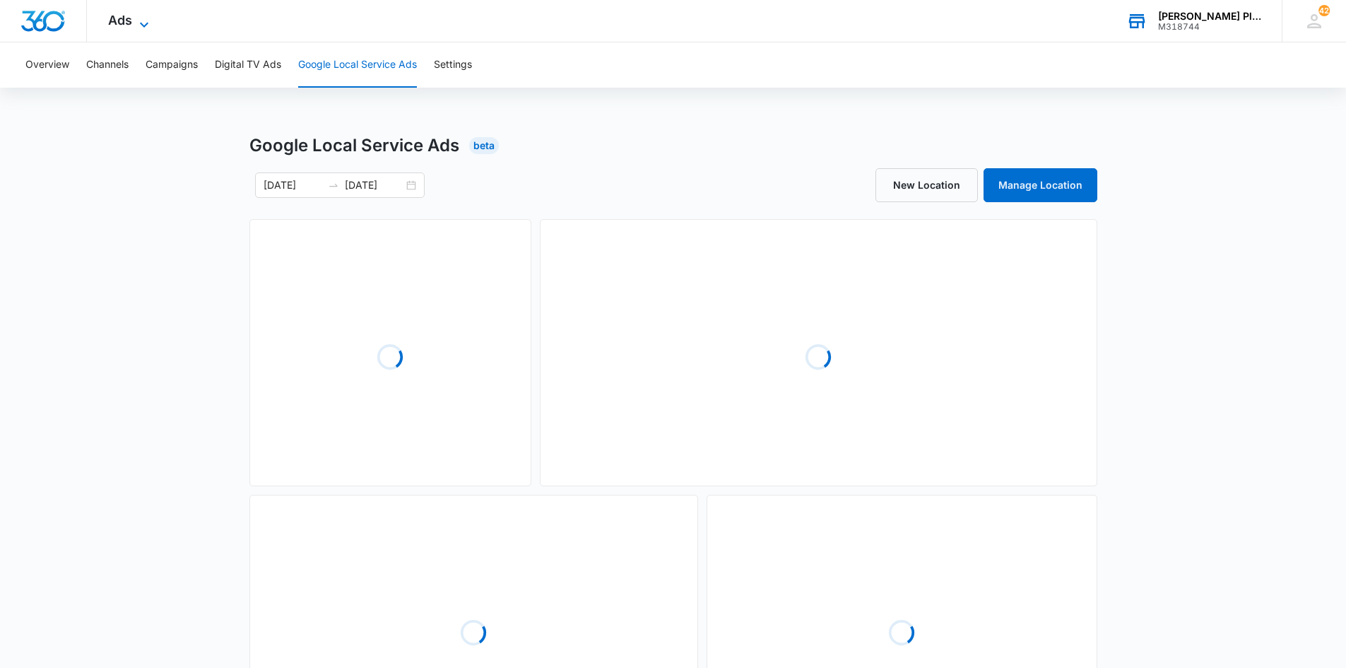
click at [120, 26] on span "Ads" at bounding box center [120, 20] width 24 height 15
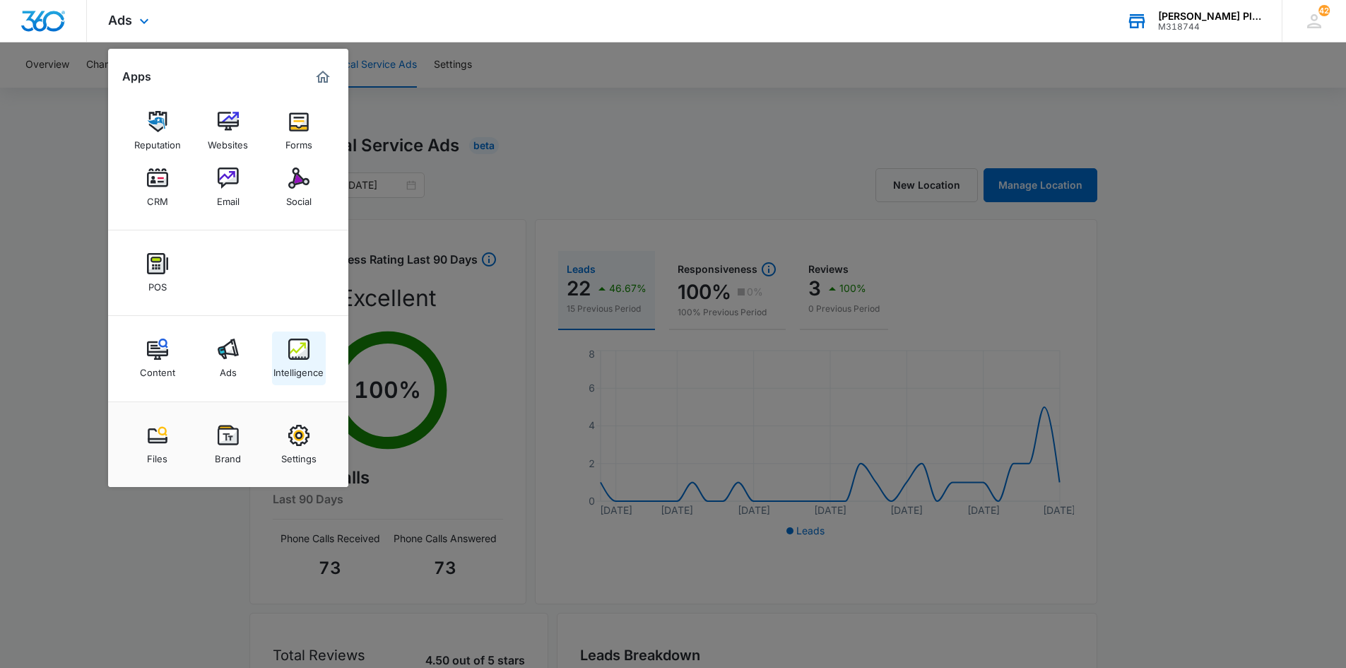
click at [298, 383] on link "Intelligence" at bounding box center [299, 358] width 54 height 54
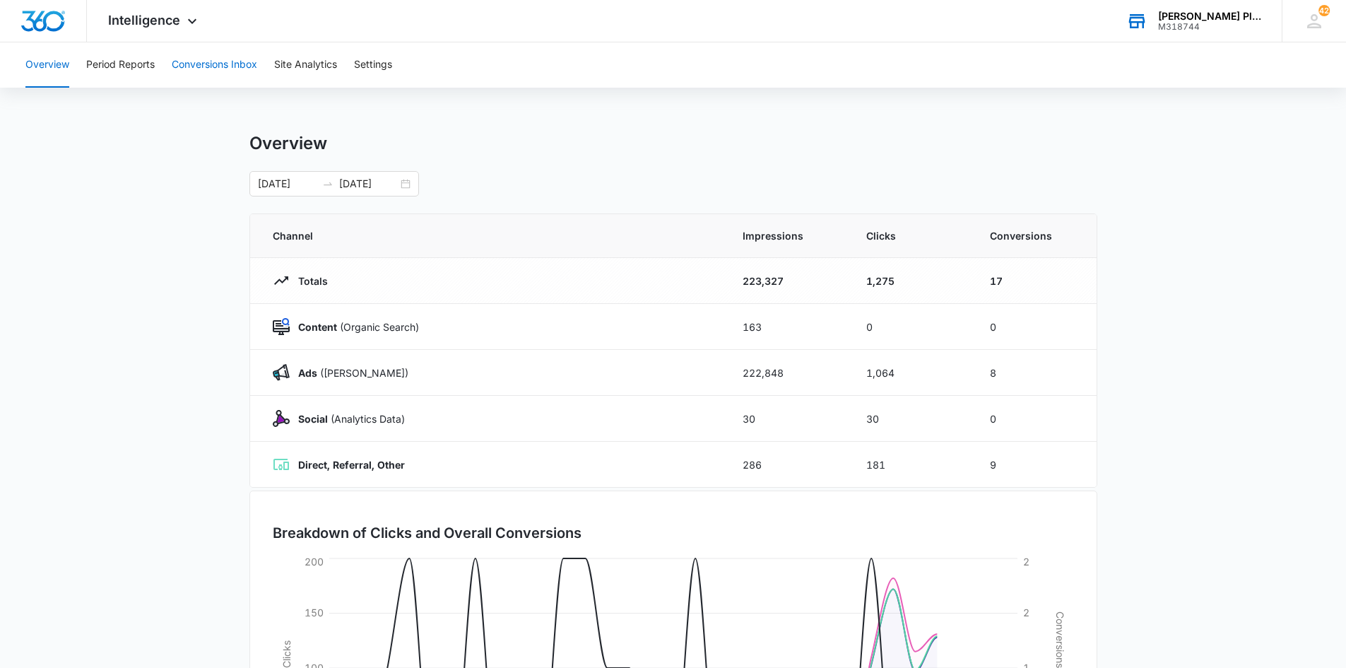
click at [231, 66] on button "Conversions Inbox" at bounding box center [214, 64] width 85 height 45
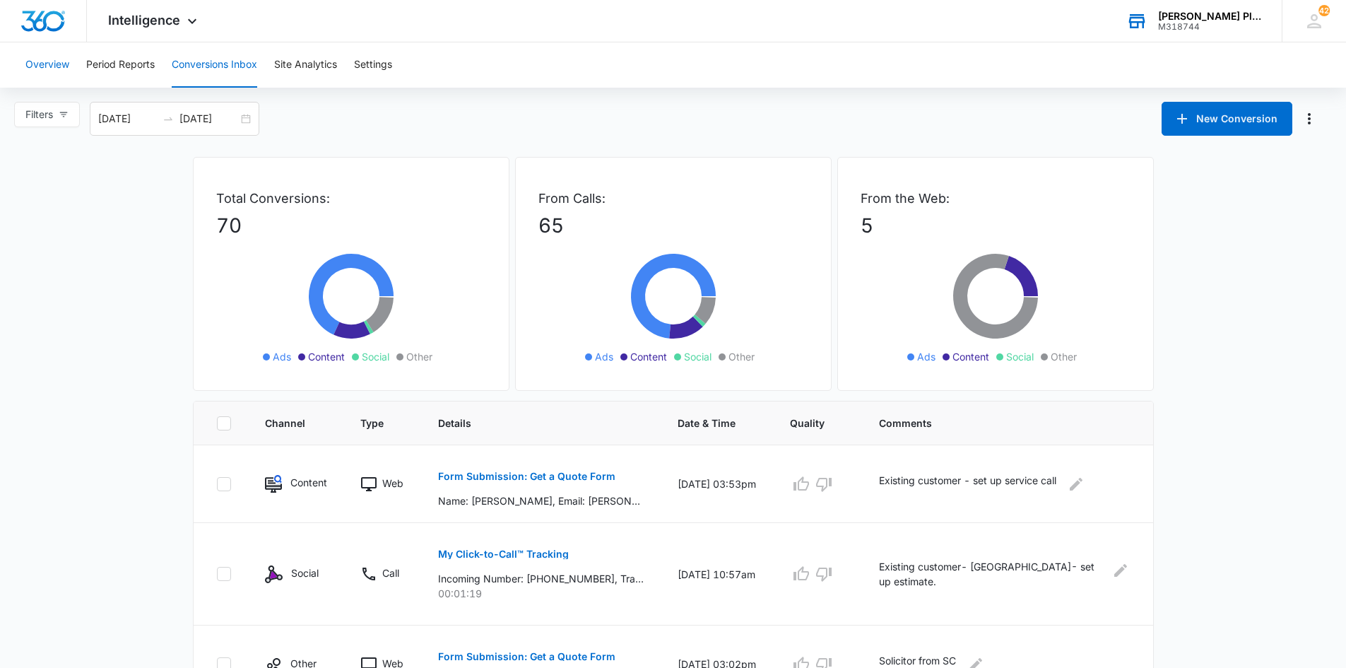
click at [29, 65] on button "Overview" at bounding box center [47, 64] width 44 height 45
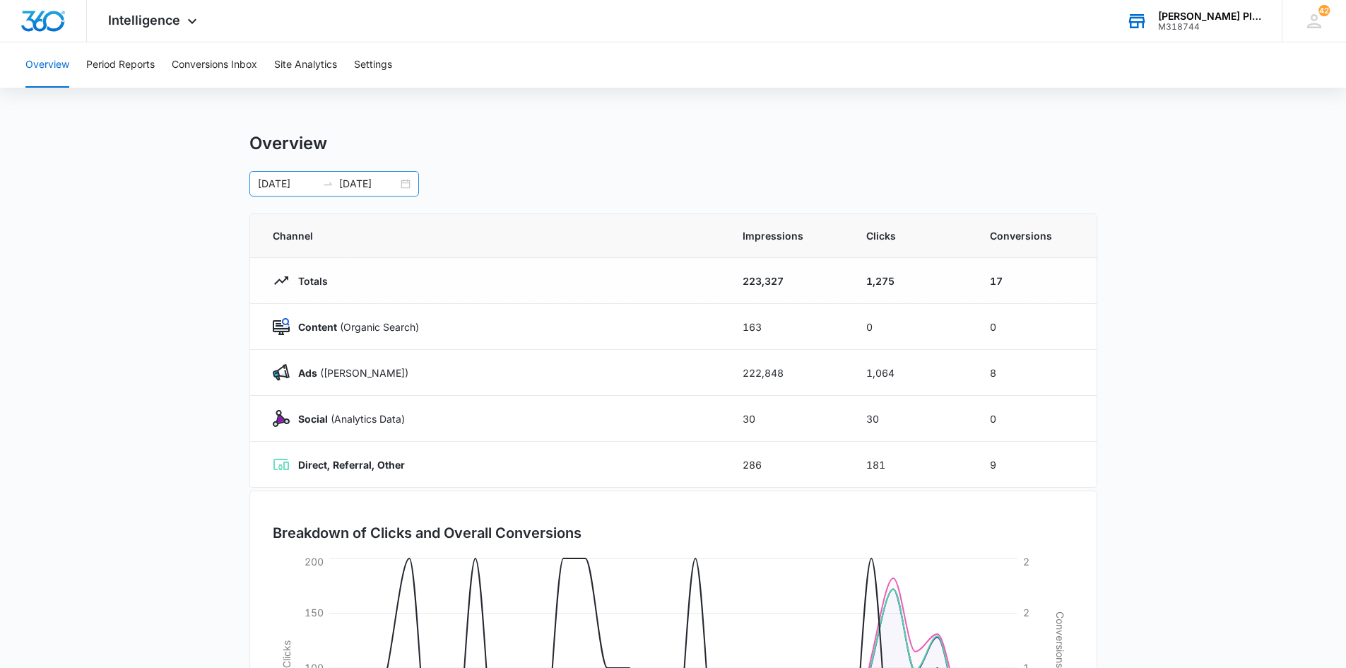
click at [411, 185] on div "[DATE] [DATE]" at bounding box center [334, 183] width 170 height 25
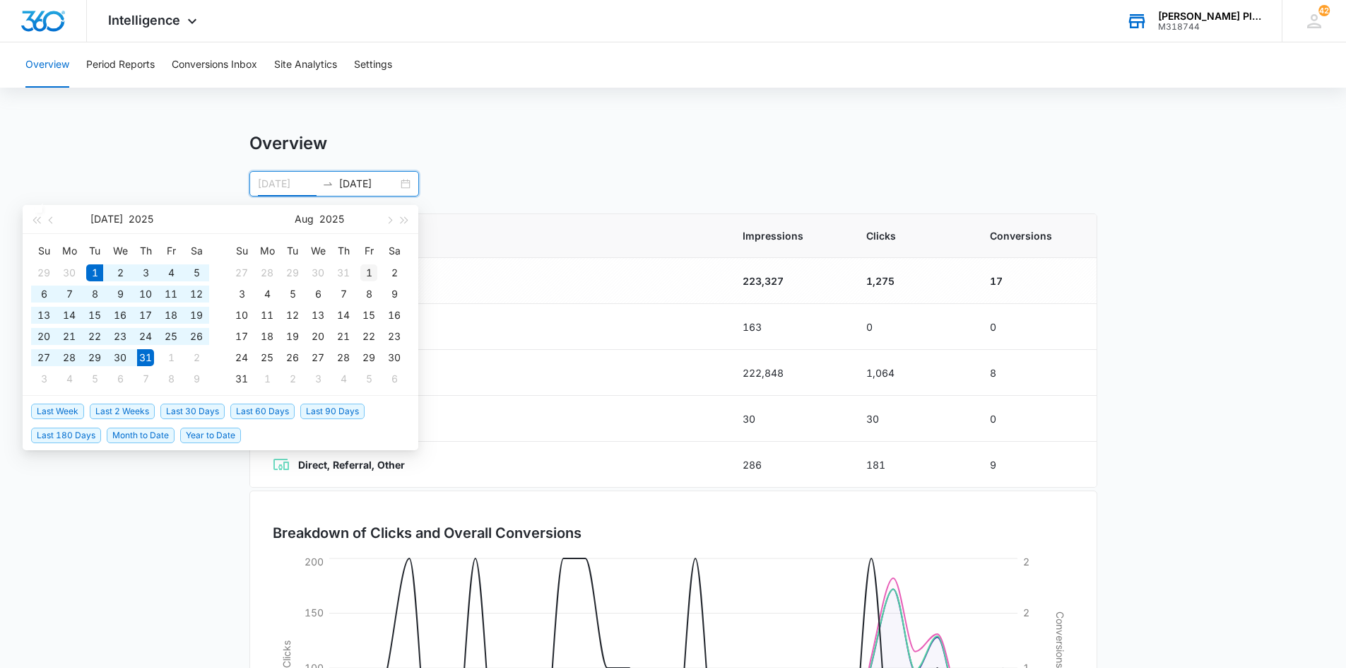
type input "[DATE]"
click at [367, 271] on div "1" at bounding box center [368, 272] width 17 height 17
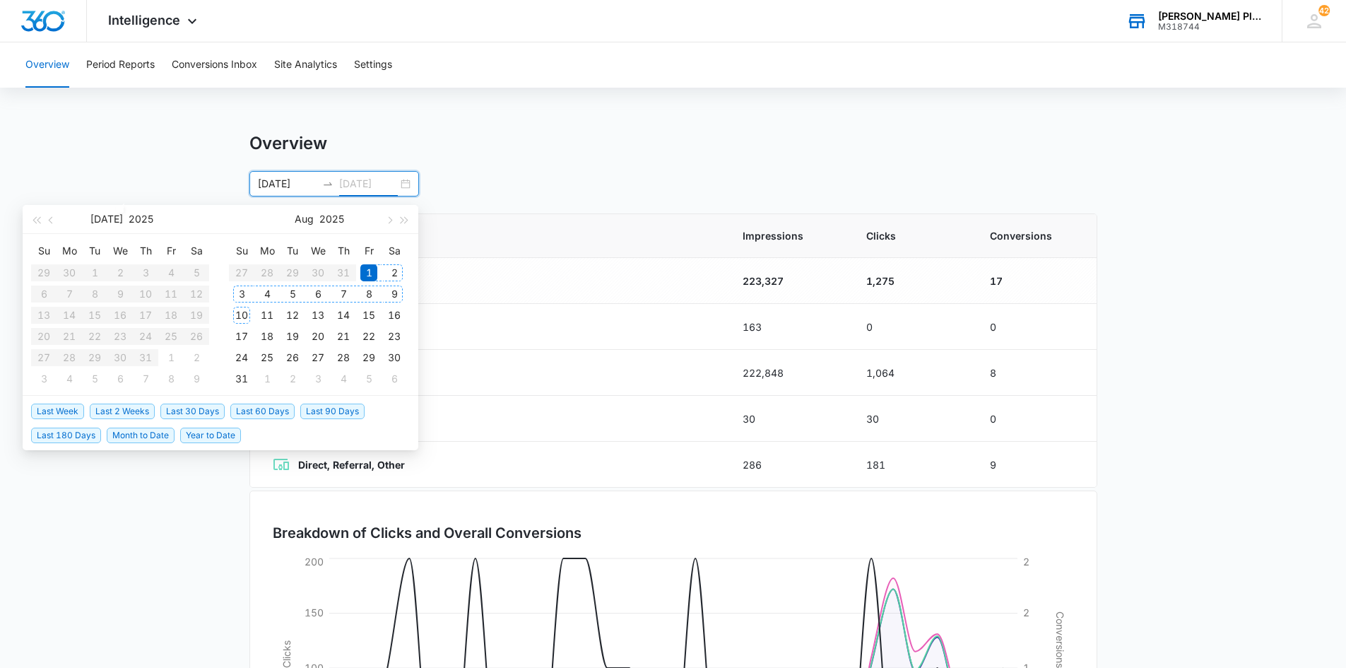
type input "[DATE]"
click at [392, 220] on button "button" at bounding box center [389, 219] width 16 height 28
type input "[DATE]"
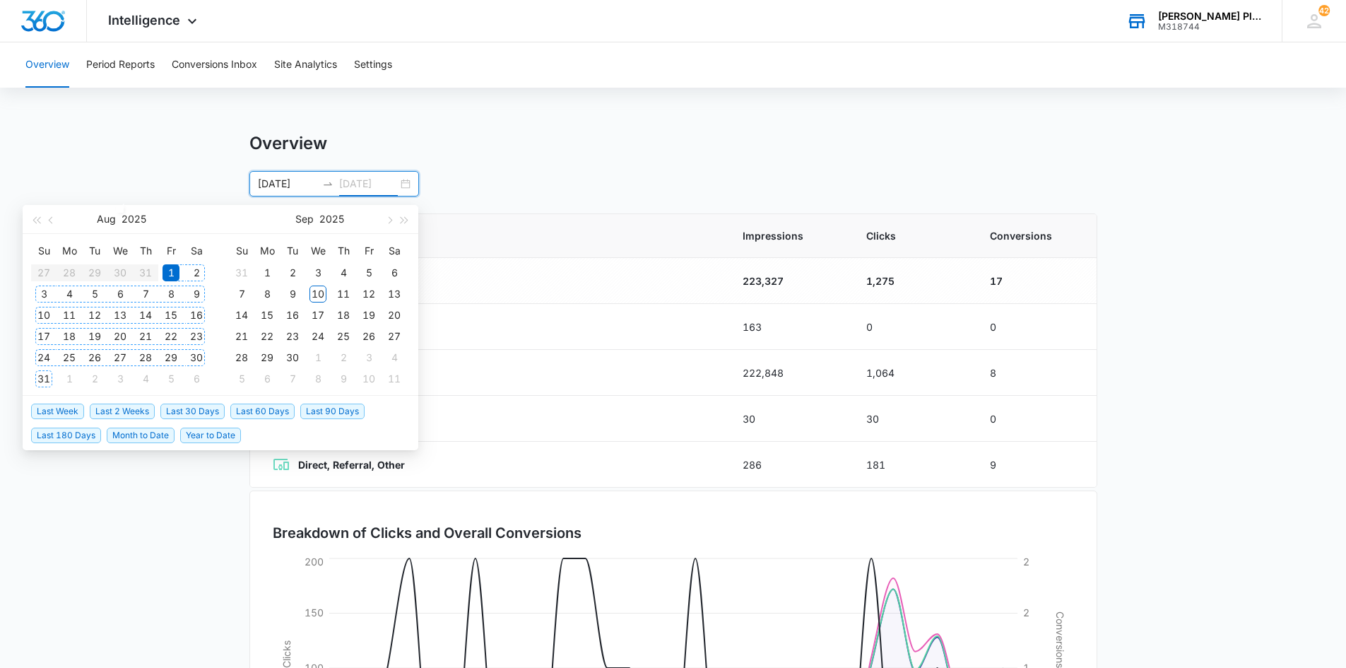
click at [40, 380] on div "31" at bounding box center [43, 378] width 17 height 17
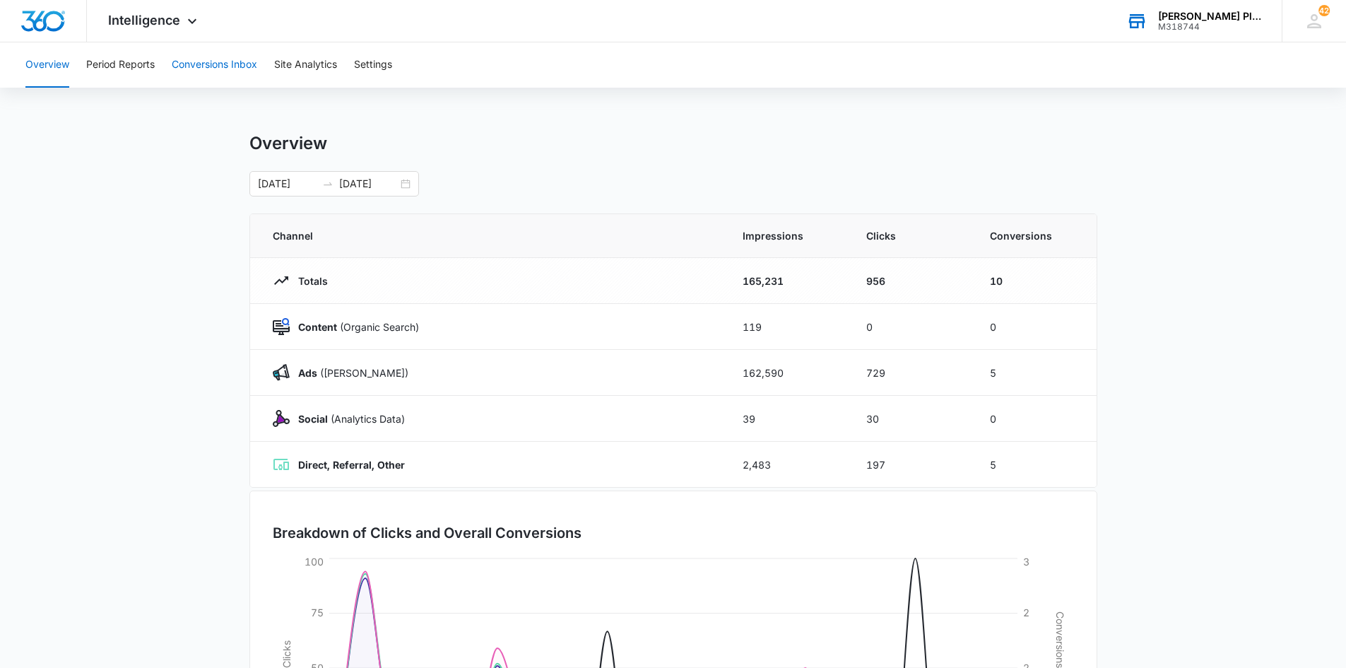
click at [227, 57] on button "Conversions Inbox" at bounding box center [214, 64] width 85 height 45
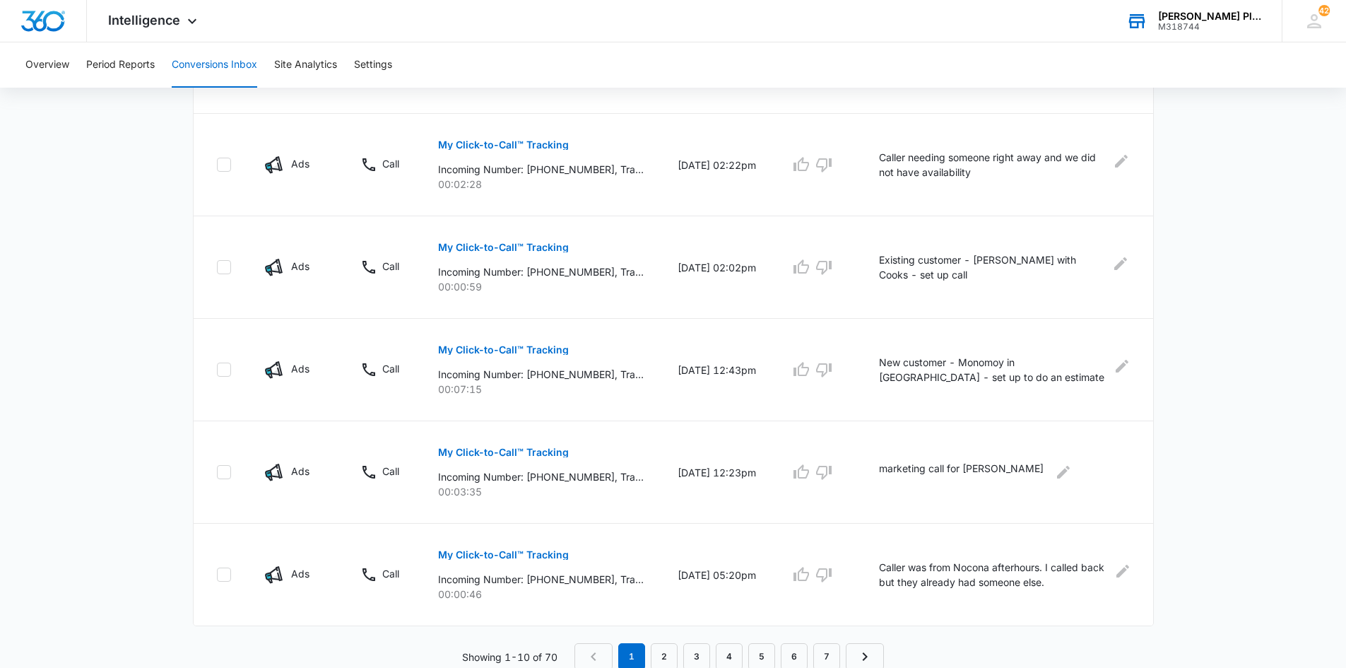
scroll to position [796, 0]
click at [668, 652] on link "2" at bounding box center [664, 654] width 27 height 27
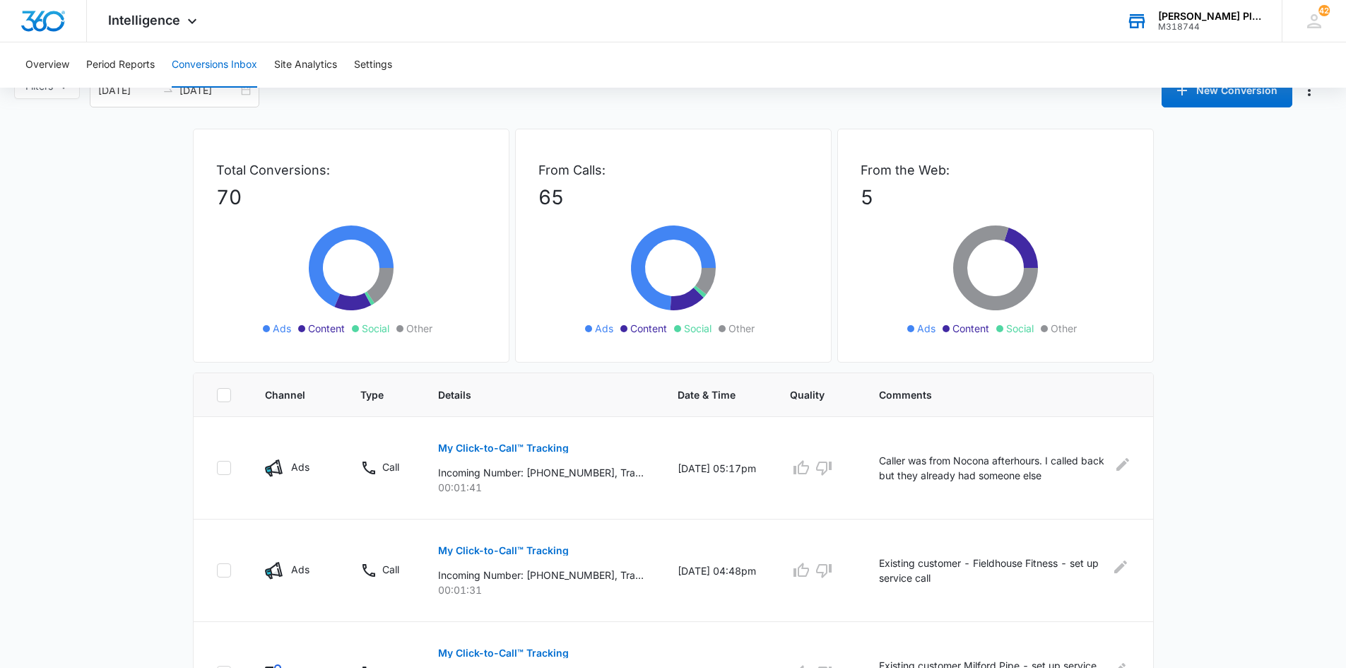
scroll to position [0, 0]
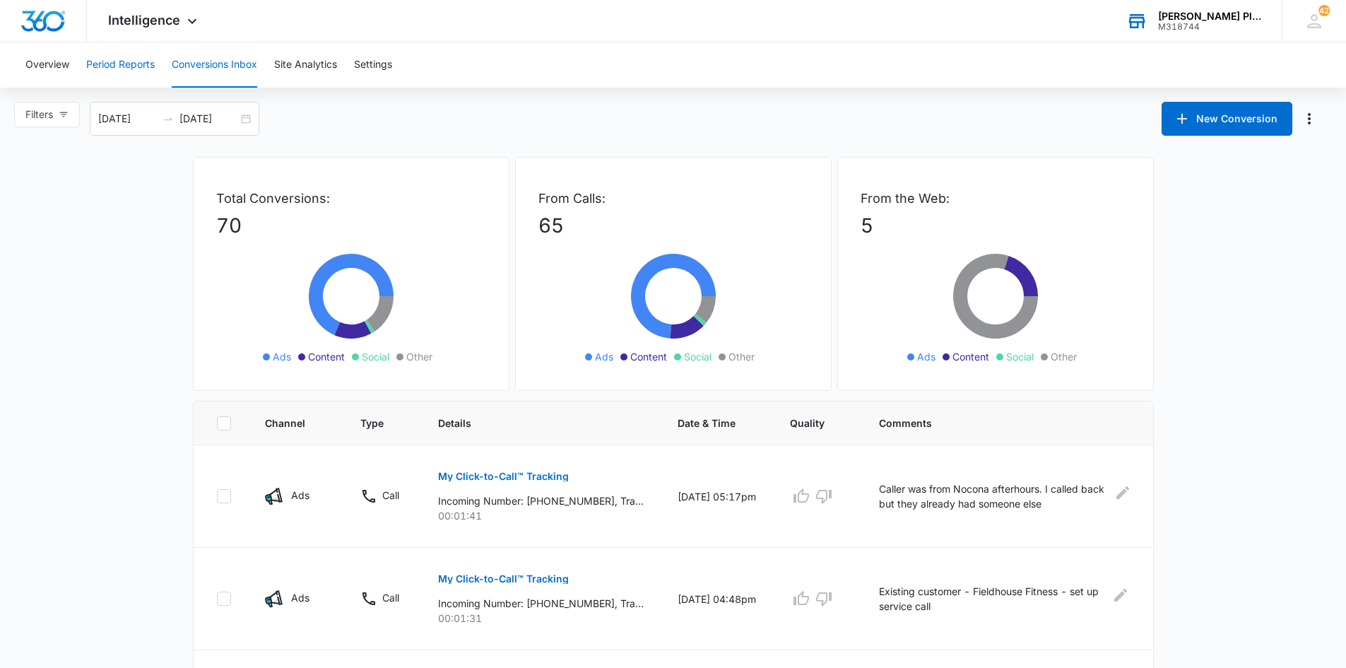
click at [124, 64] on button "Period Reports" at bounding box center [120, 64] width 69 height 45
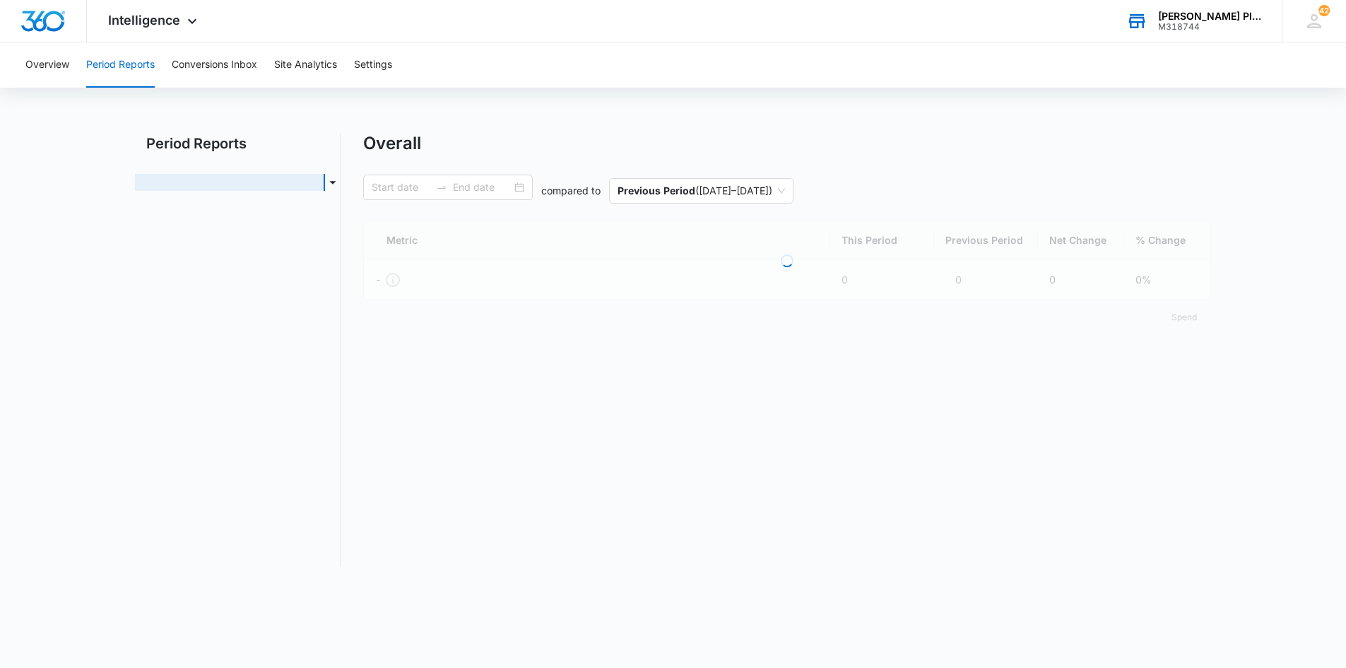
type input "[DATE]"
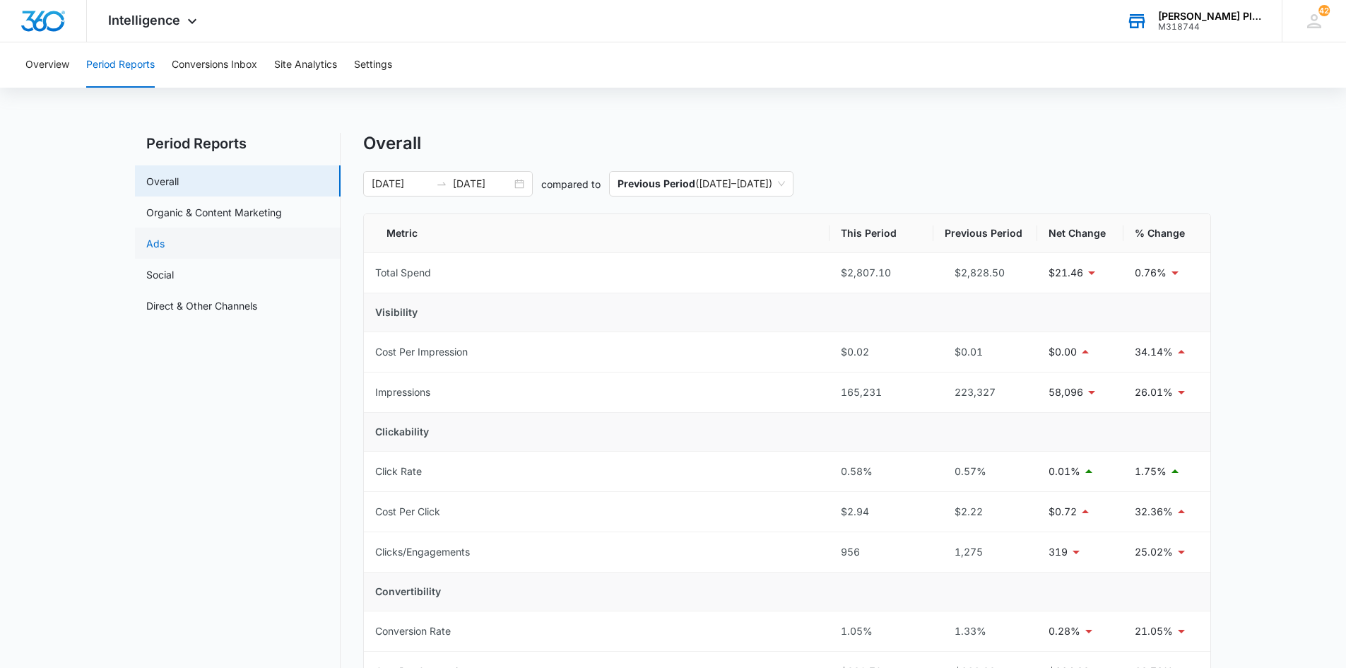
click at [155, 244] on link "Ads" at bounding box center [155, 243] width 18 height 15
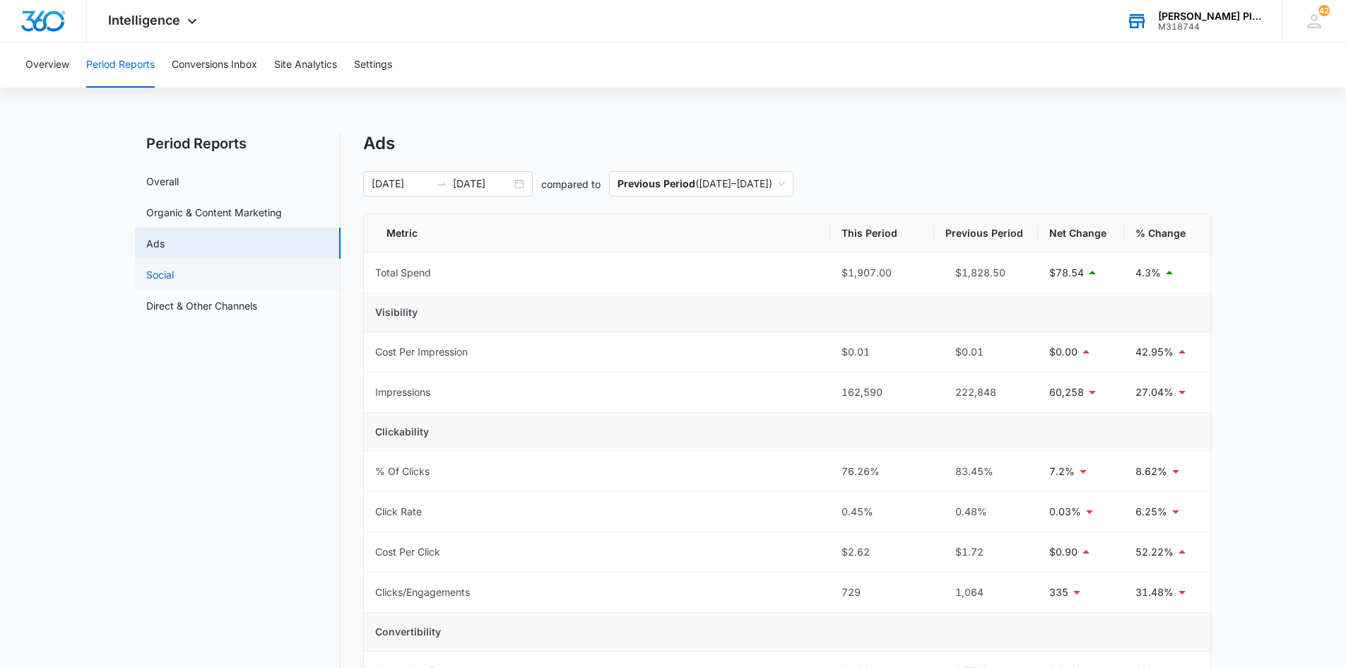
click at [172, 276] on link "Social" at bounding box center [160, 274] width 28 height 15
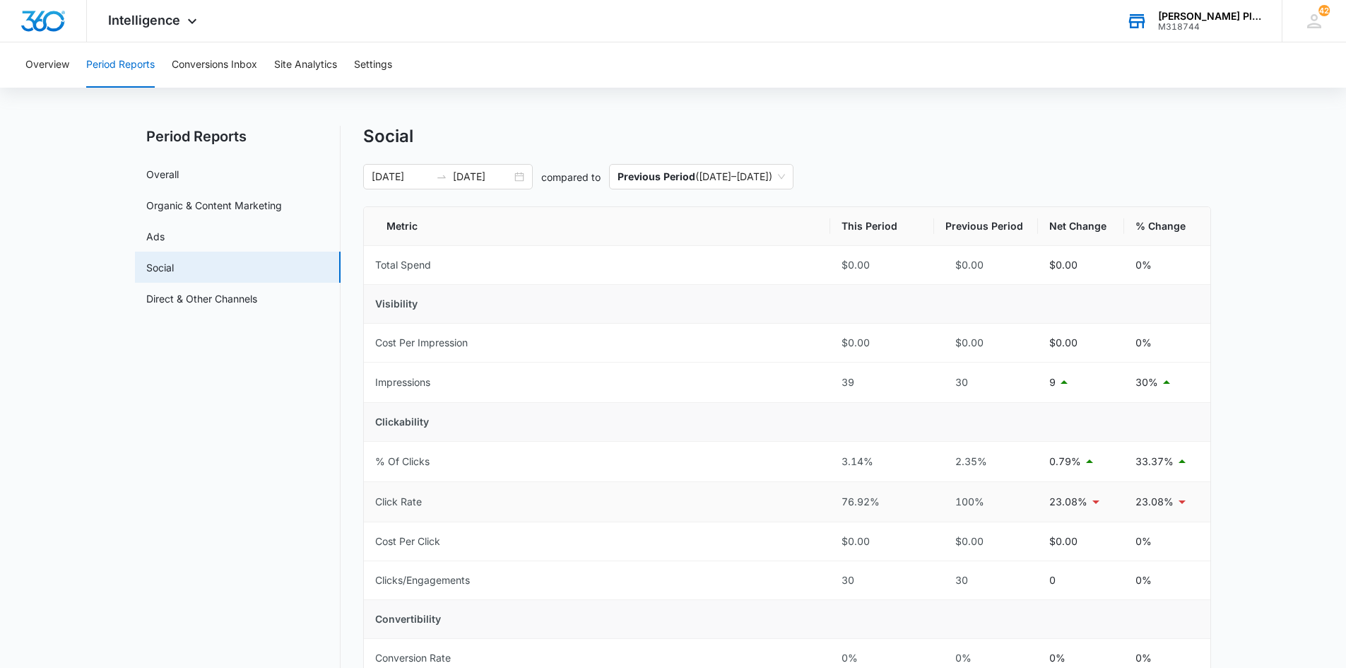
scroll to position [4, 0]
click at [202, 302] on link "Direct & Other Channels" at bounding box center [201, 302] width 111 height 15
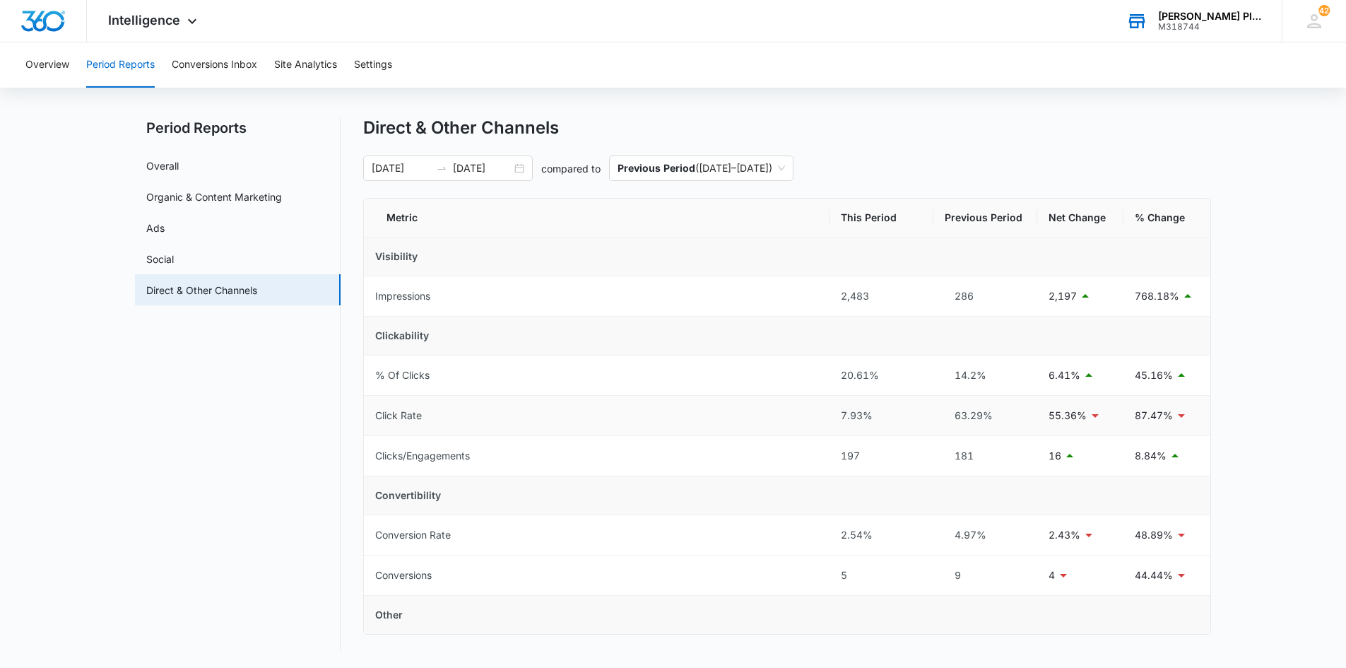
scroll to position [16, 0]
click at [170, 197] on link "Organic & Content Marketing" at bounding box center [214, 196] width 136 height 15
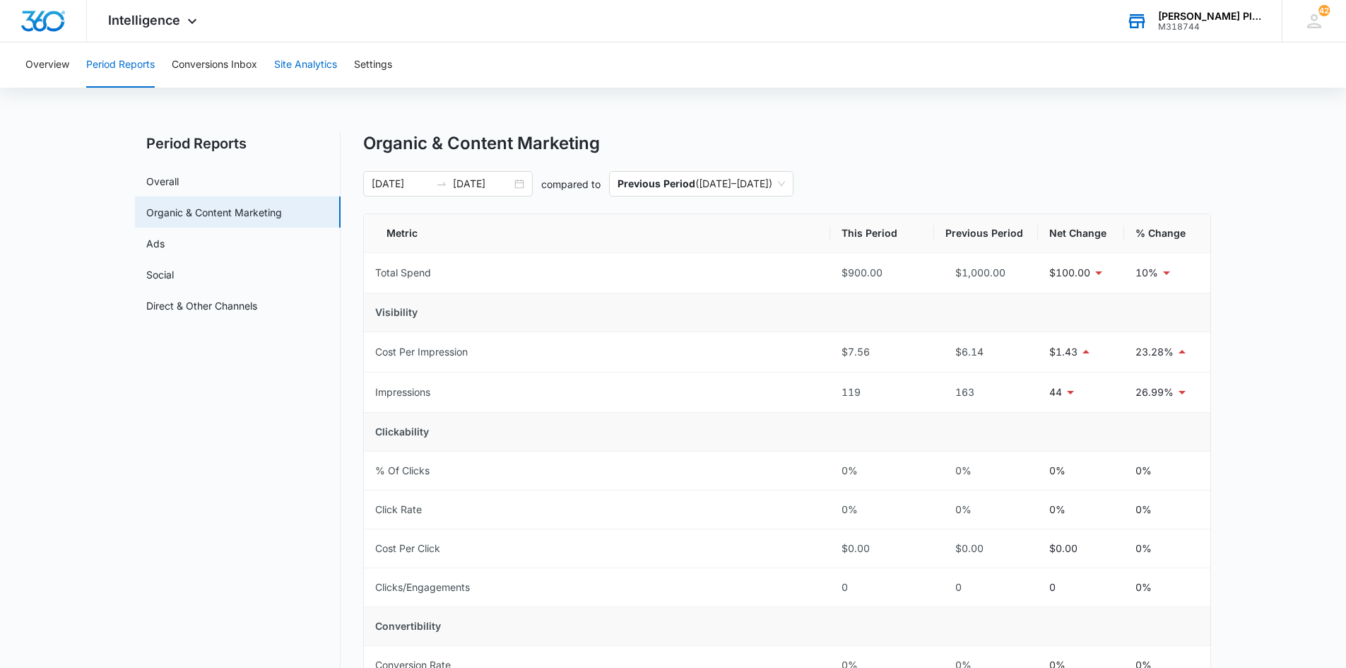
click at [322, 61] on button "Site Analytics" at bounding box center [305, 64] width 63 height 45
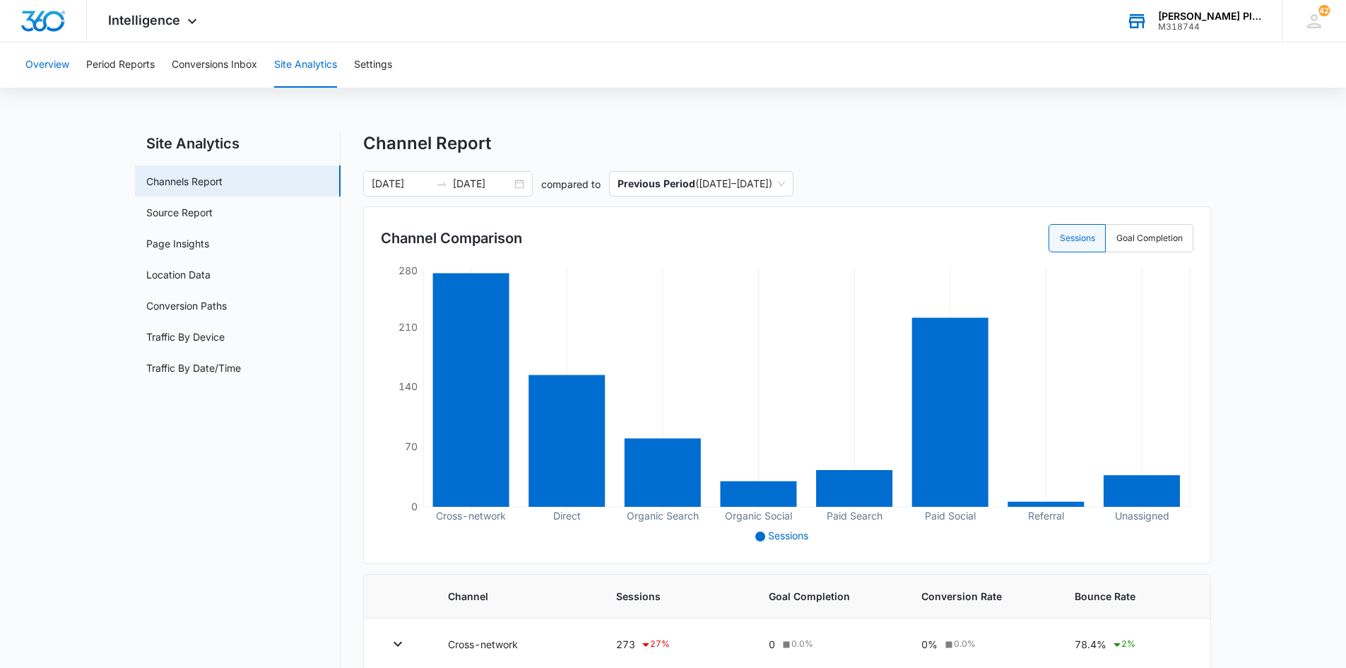
click at [37, 64] on button "Overview" at bounding box center [47, 64] width 44 height 45
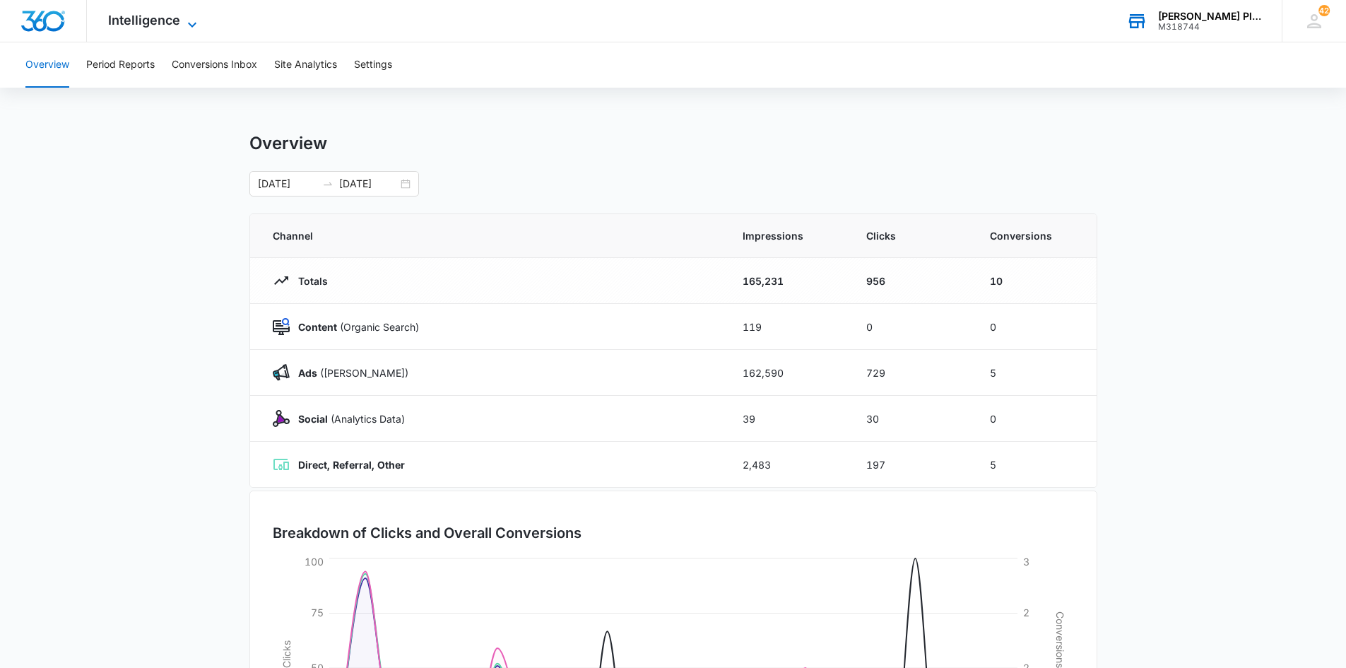
click at [136, 16] on span "Intelligence" at bounding box center [144, 20] width 72 height 15
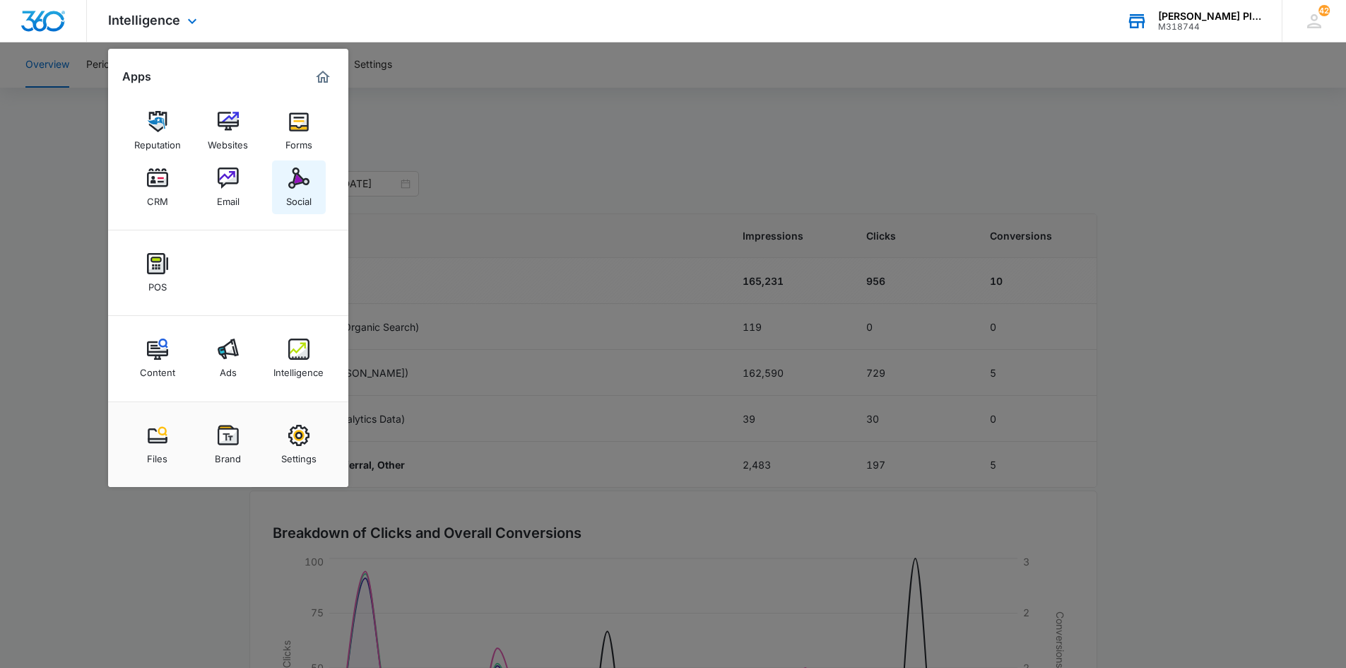
click at [293, 195] on div "Social" at bounding box center [298, 198] width 25 height 18
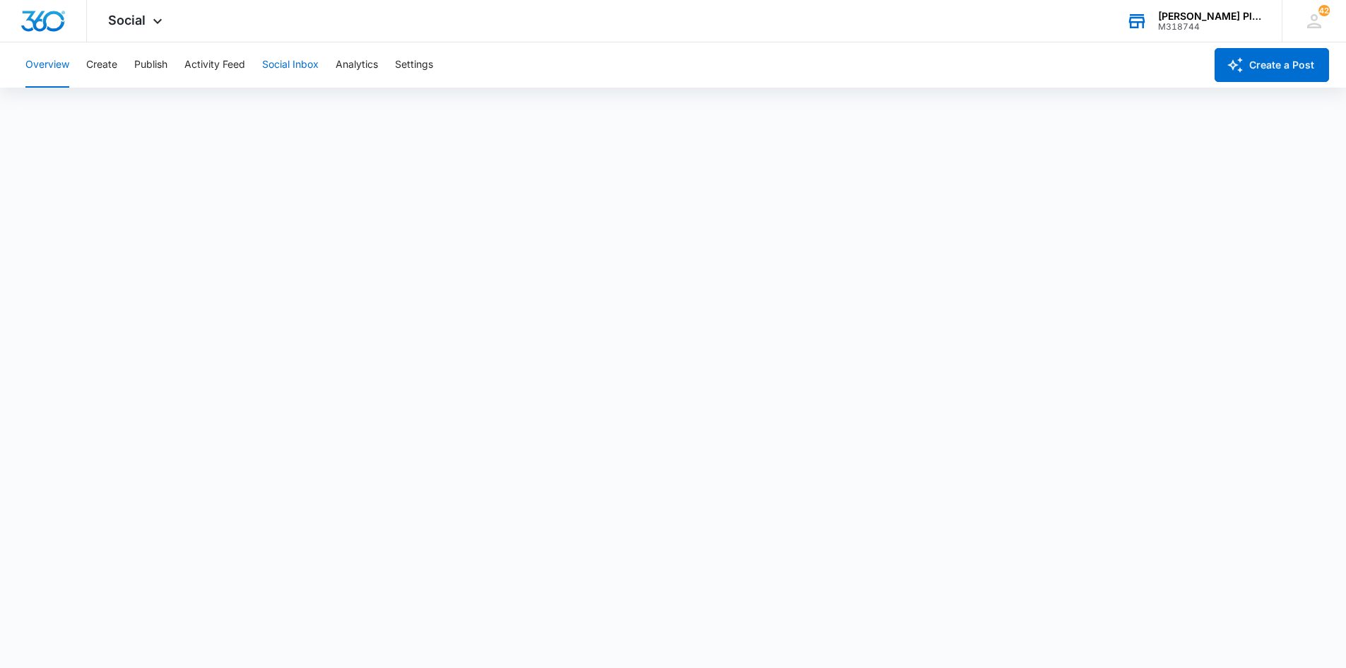
click at [276, 71] on button "Social Inbox" at bounding box center [290, 64] width 57 height 45
click at [349, 66] on button "Analytics" at bounding box center [357, 64] width 42 height 45
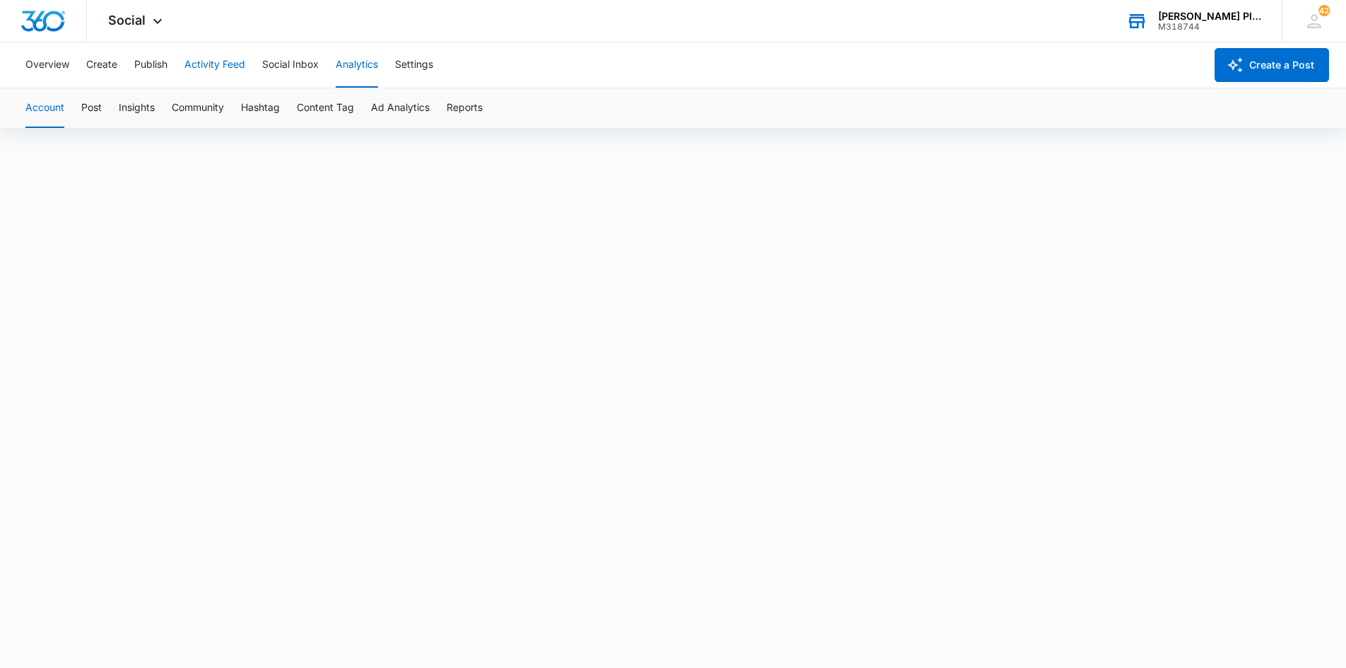
click at [214, 66] on button "Activity Feed" at bounding box center [214, 64] width 61 height 45
click at [154, 61] on button "Publish" at bounding box center [150, 64] width 33 height 45
click at [52, 64] on button "Overview" at bounding box center [47, 64] width 44 height 45
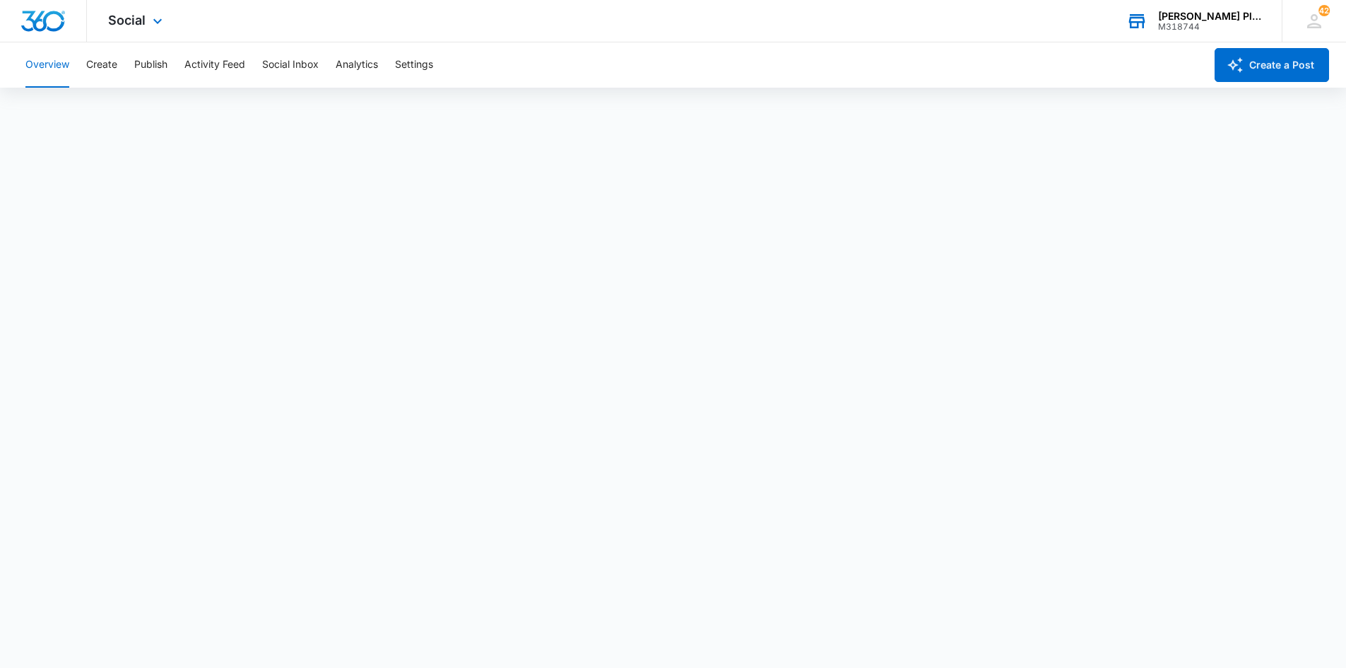
click at [54, 23] on img "Dashboard" at bounding box center [42, 21] width 45 height 21
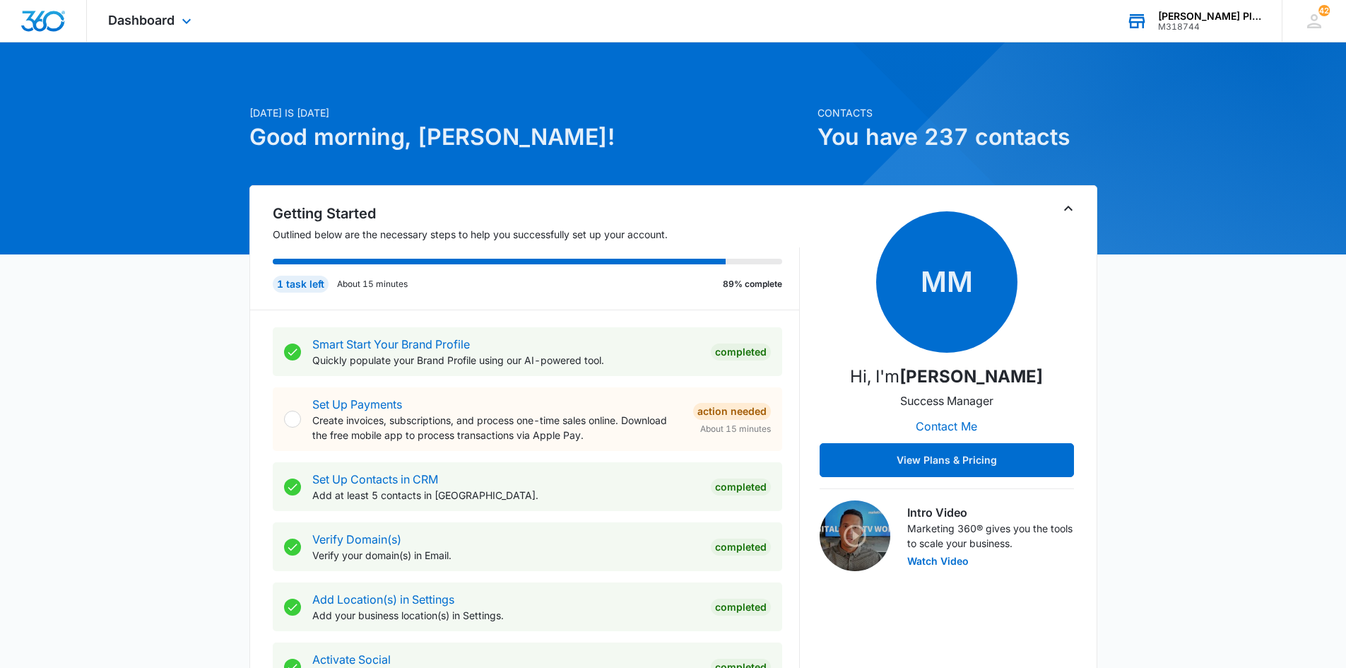
click at [52, 21] on img "Dashboard" at bounding box center [42, 21] width 45 height 21
